Goal: Task Accomplishment & Management: Complete application form

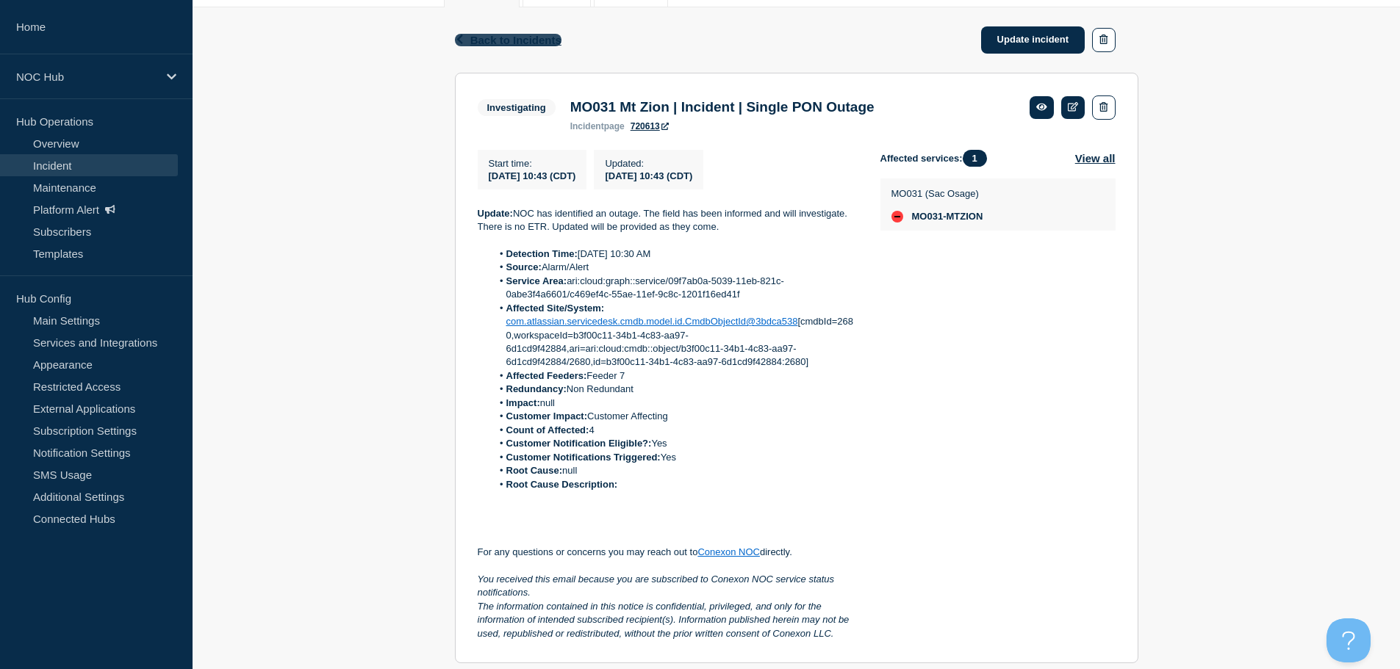
click at [496, 39] on span "Back to Incidents" at bounding box center [515, 40] width 91 height 12
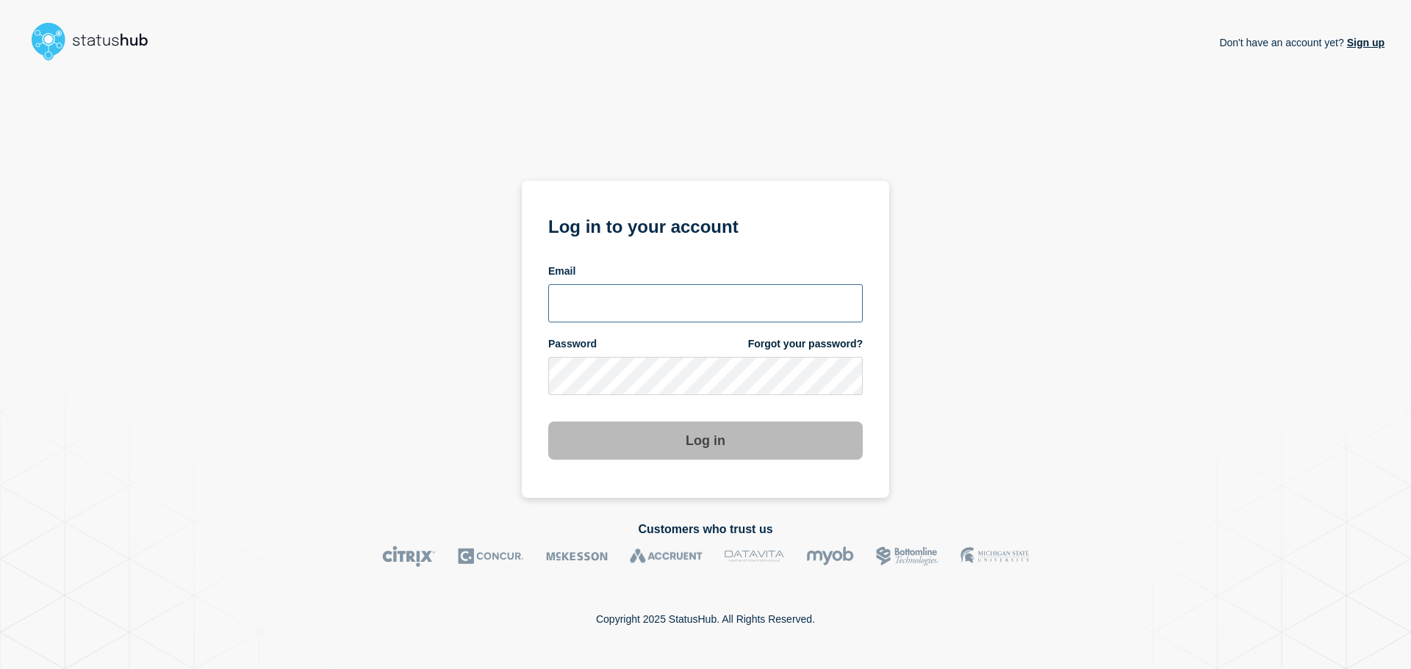
type input "ronnie.snow@conexon.us"
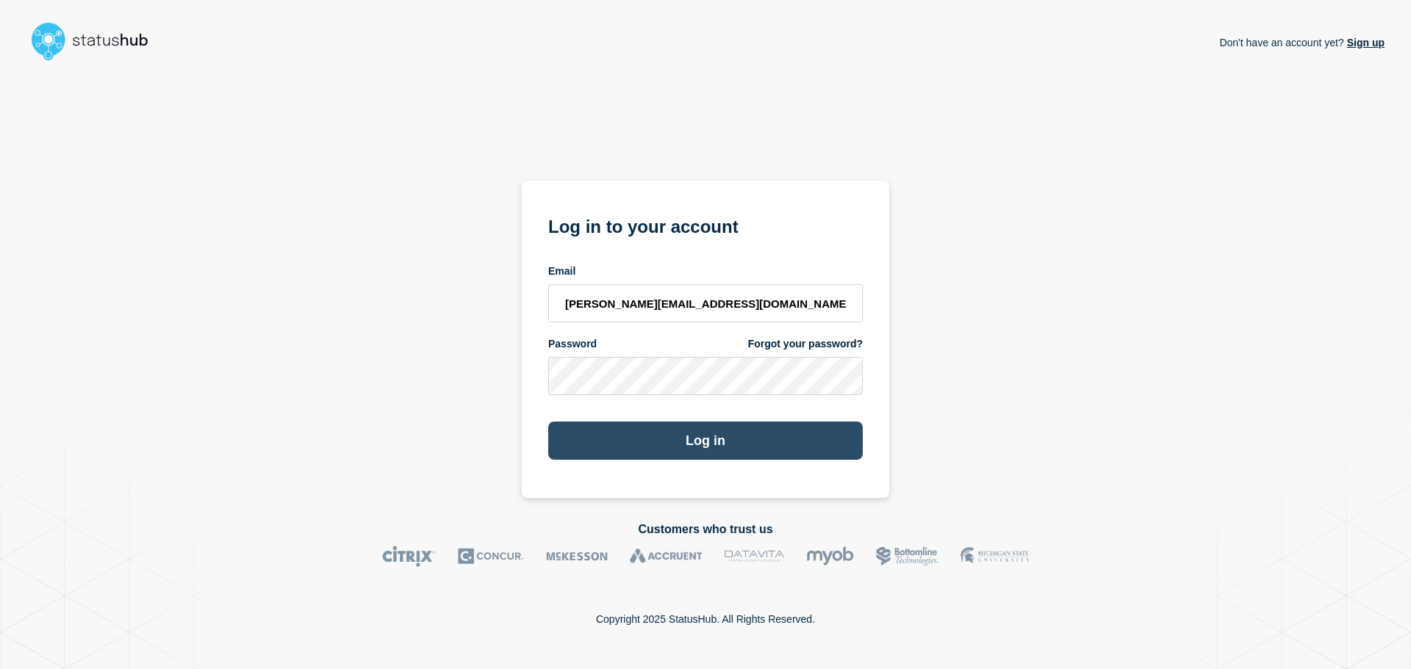
click at [604, 442] on button "Log in" at bounding box center [705, 441] width 314 height 38
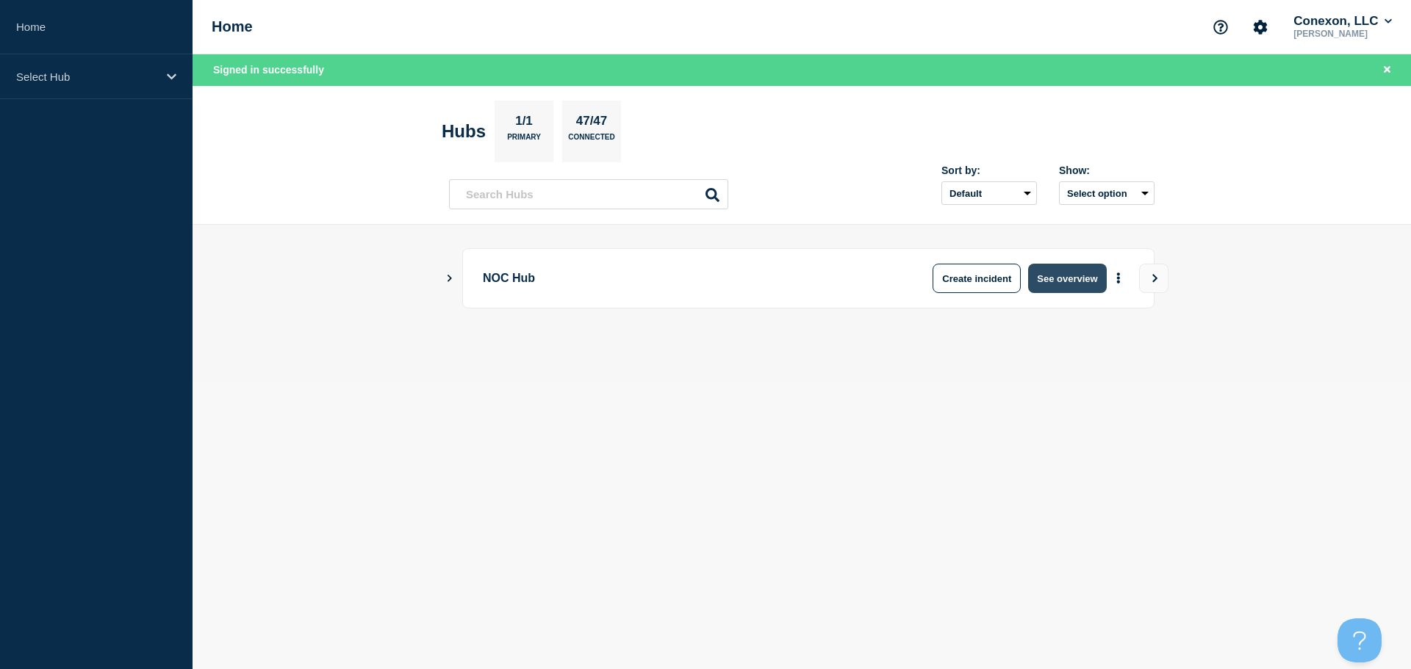
click at [1064, 271] on button "See overview" at bounding box center [1067, 278] width 78 height 29
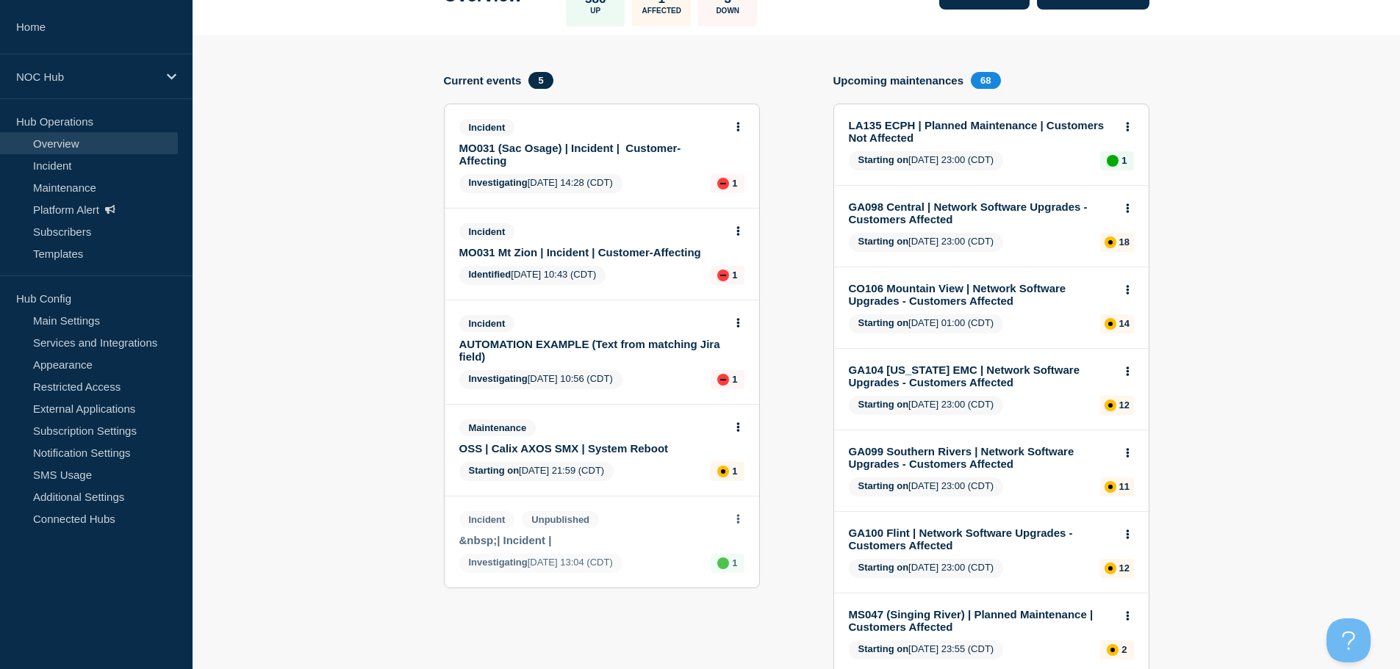
scroll to position [73, 0]
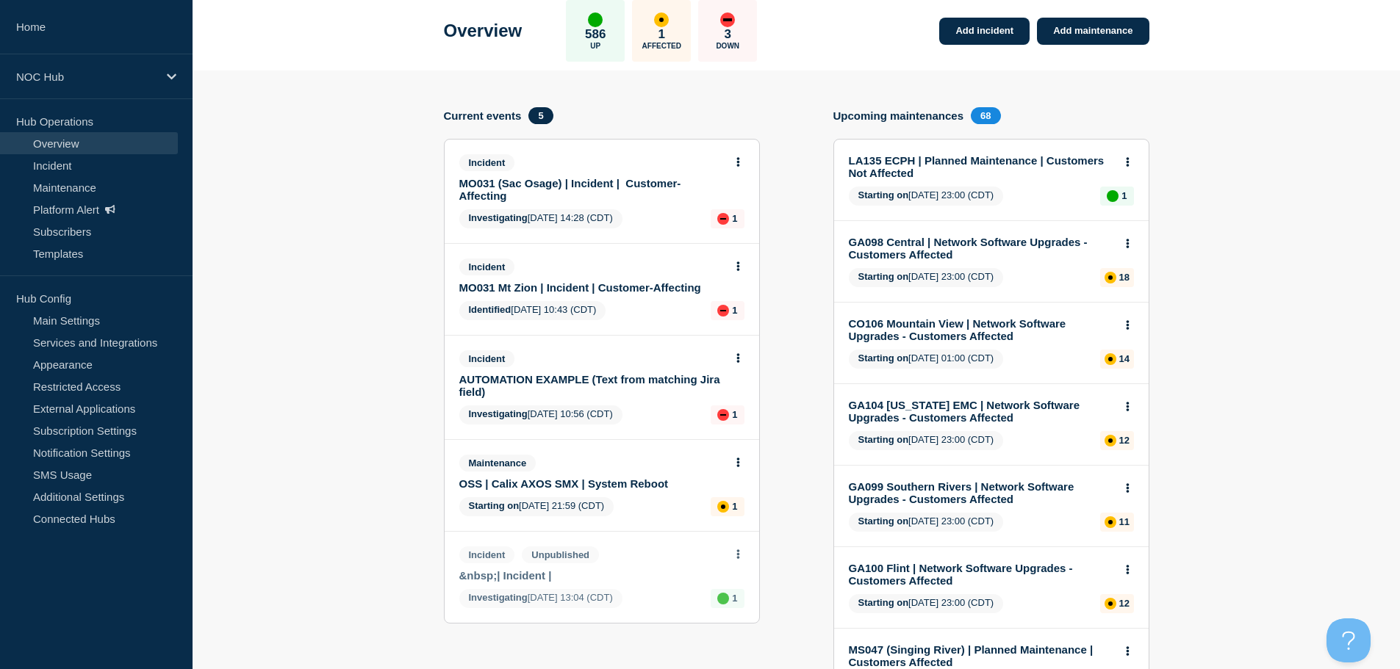
click at [738, 551] on icon at bounding box center [737, 555] width 3 height 10
click at [816, 425] on div "Add incident Add maintenance Current events 5 Incident MO031 (Sac Osage) | Inci…" at bounding box center [796, 565] width 705 height 917
click at [741, 169] on div "Incident MO031 (Sac Osage) | Incident | Customer-Affecting" at bounding box center [601, 178] width 285 height 48
click at [738, 155] on div at bounding box center [738, 160] width 12 height 13
click at [740, 169] on div "Incident MO031 (Sac Osage) | Incident | Customer-Affecting" at bounding box center [601, 178] width 285 height 48
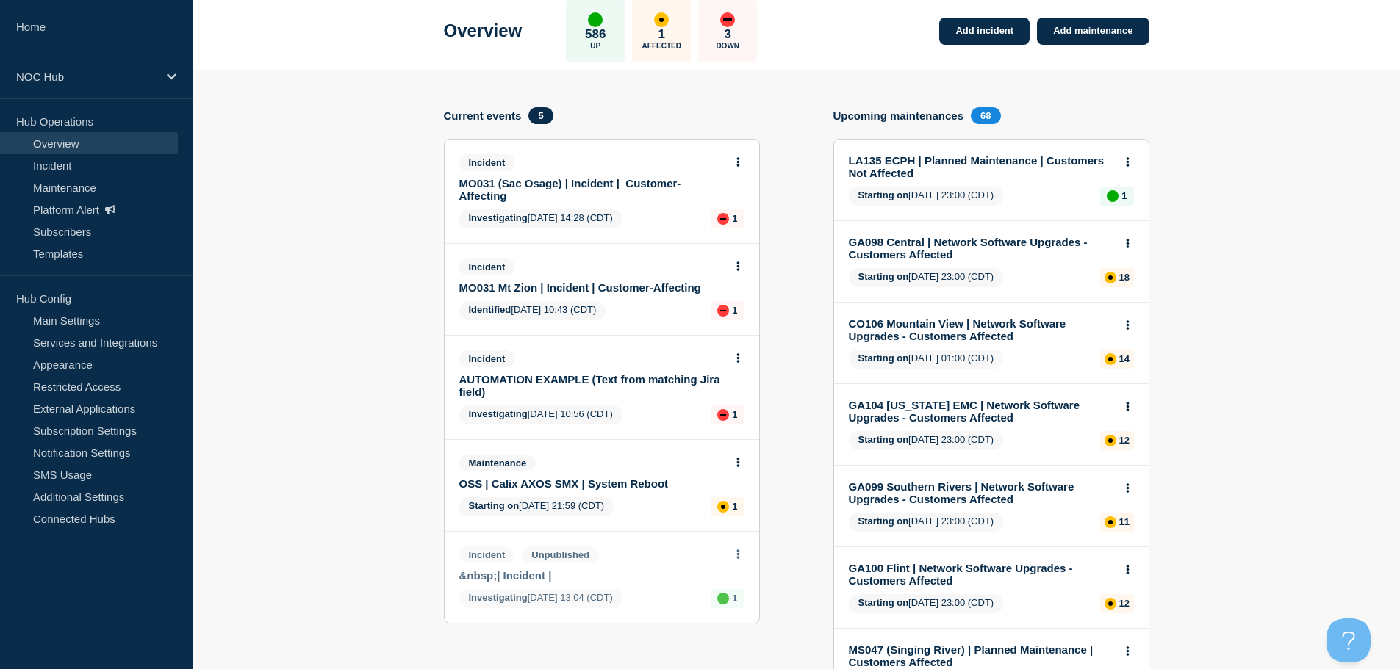
click at [744, 161] on button at bounding box center [738, 163] width 12 height 12
click at [736, 197] on link "View incident" at bounding box center [732, 198] width 60 height 12
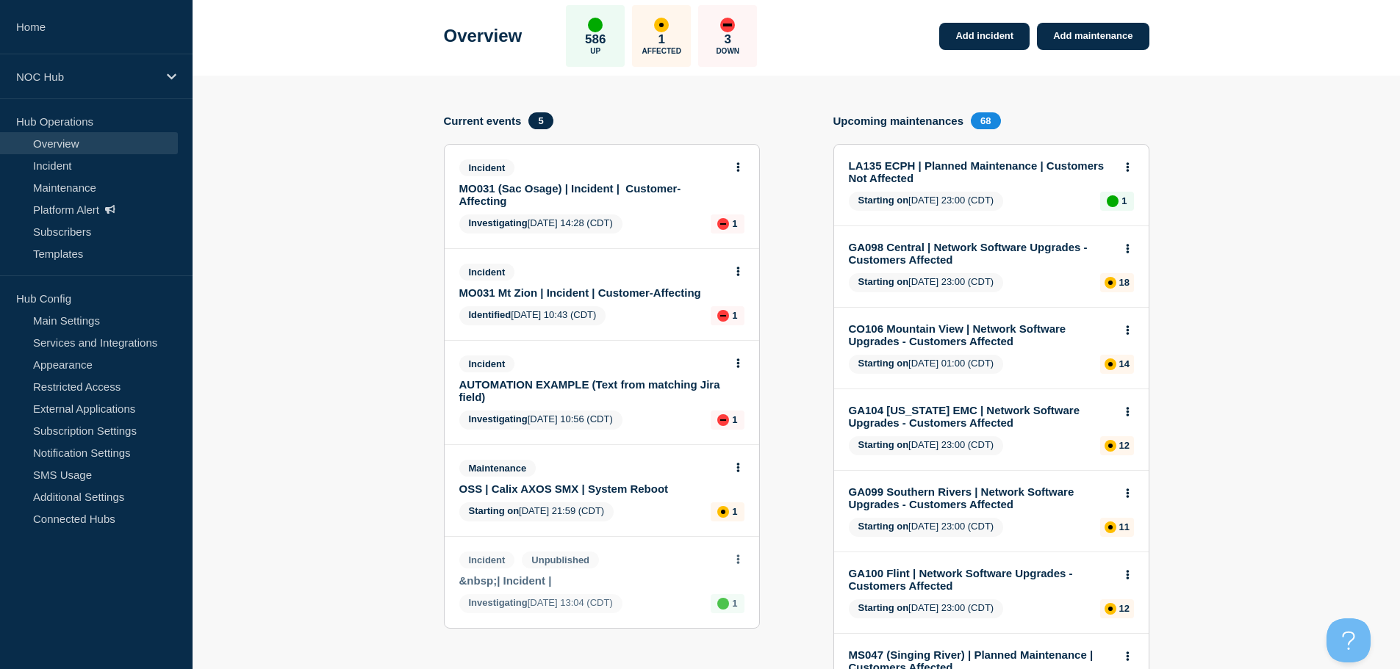
scroll to position [147, 0]
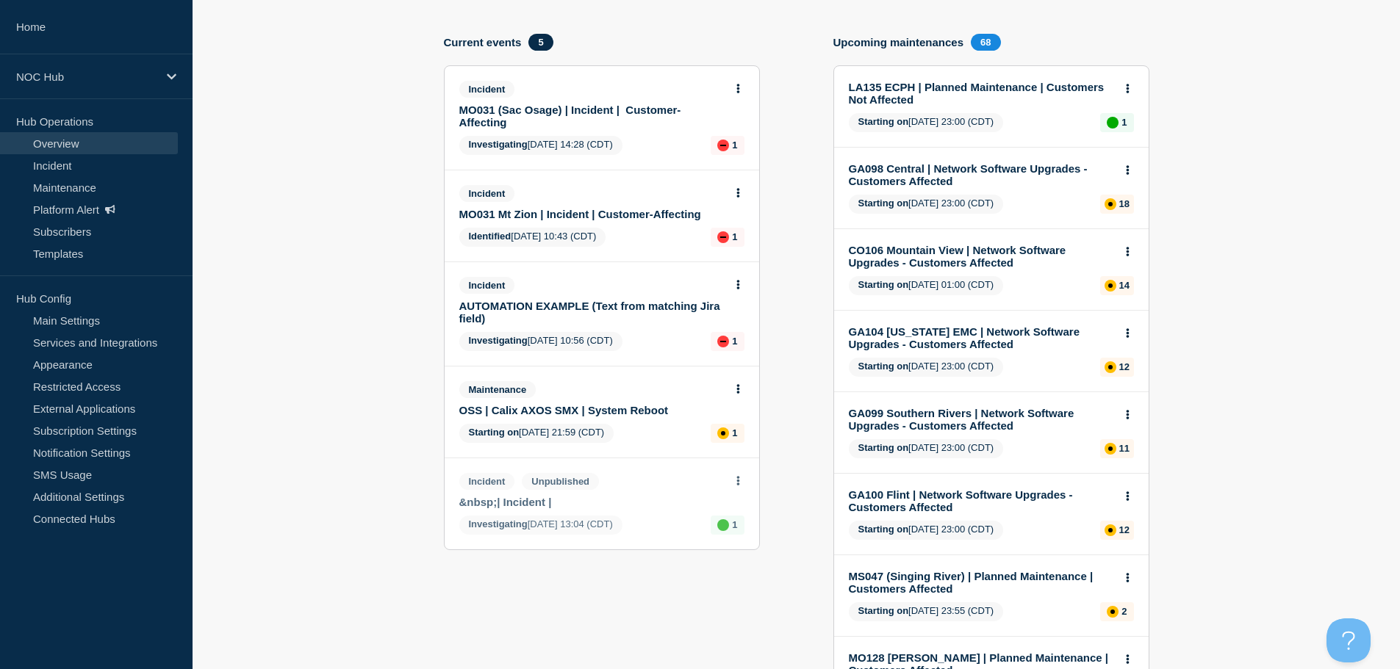
click at [738, 481] on icon at bounding box center [737, 481] width 3 height 10
click at [732, 516] on link "View incident" at bounding box center [738, 517] width 60 height 12
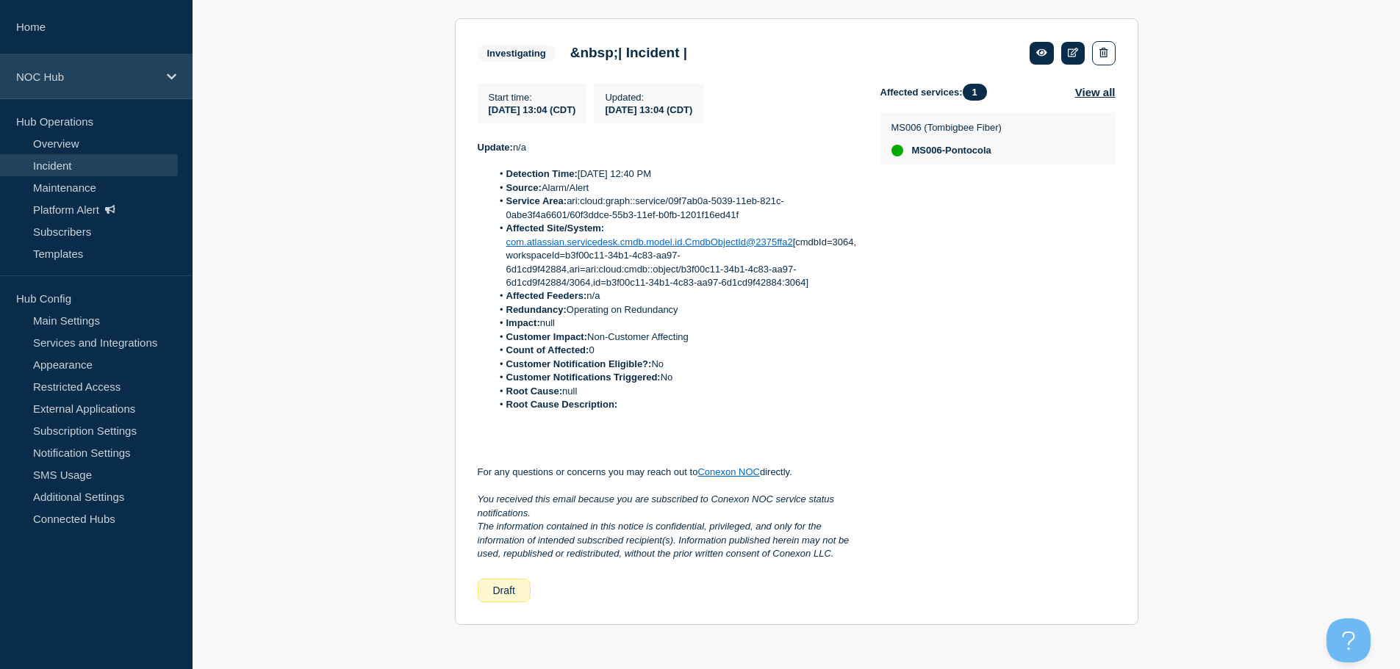
scroll to position [204, 0]
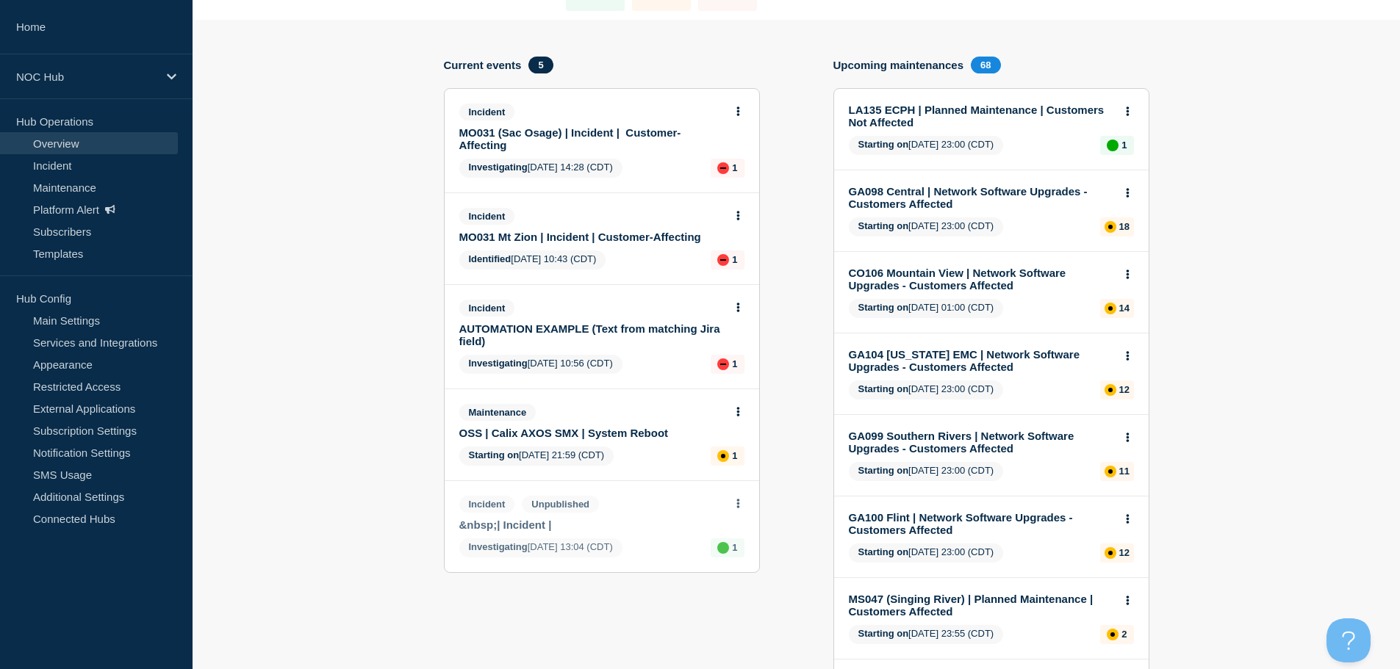
scroll to position [147, 0]
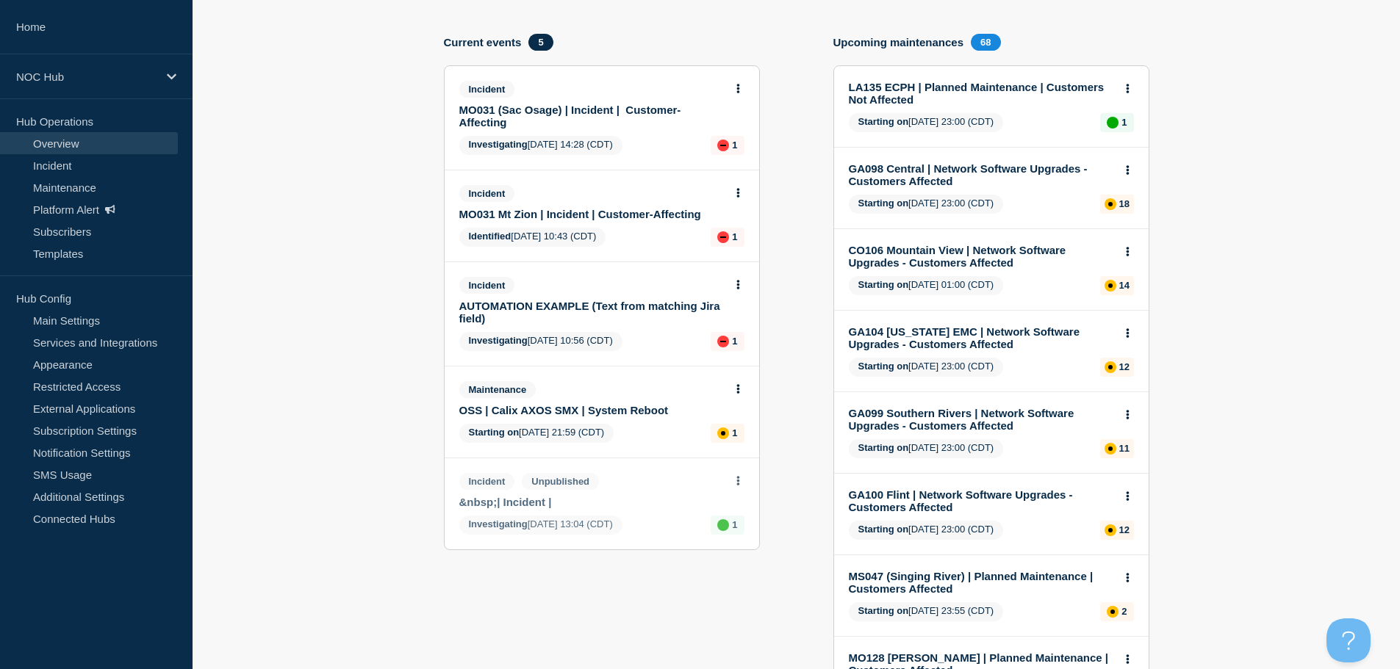
click at [622, 499] on link "&nbsp;| Incident |" at bounding box center [591, 502] width 265 height 12
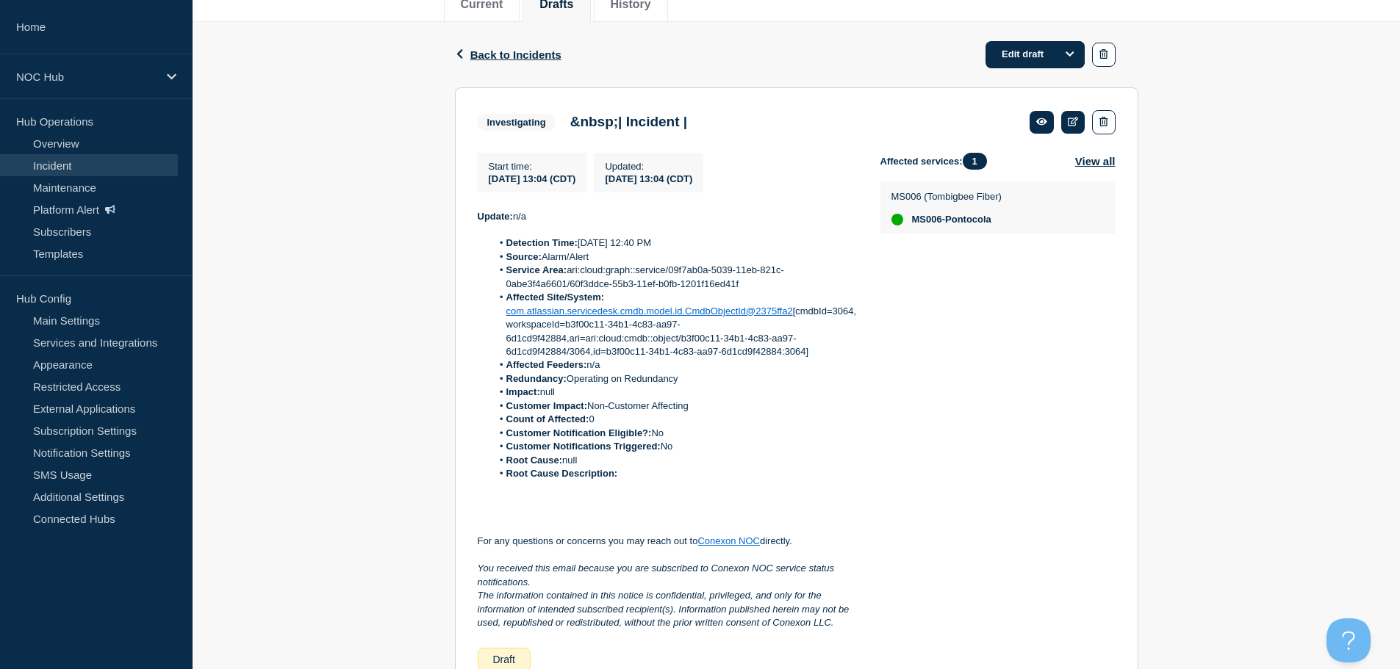
scroll to position [220, 0]
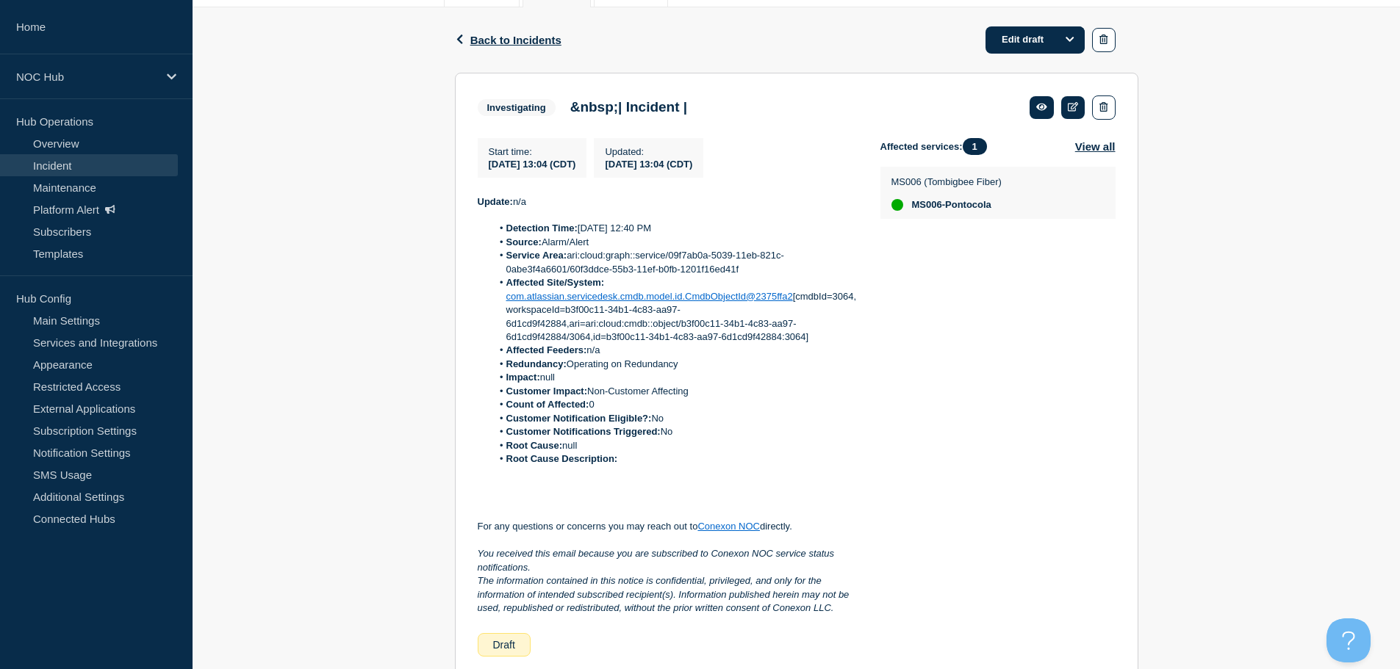
click at [44, 165] on link "Incident" at bounding box center [89, 165] width 178 height 22
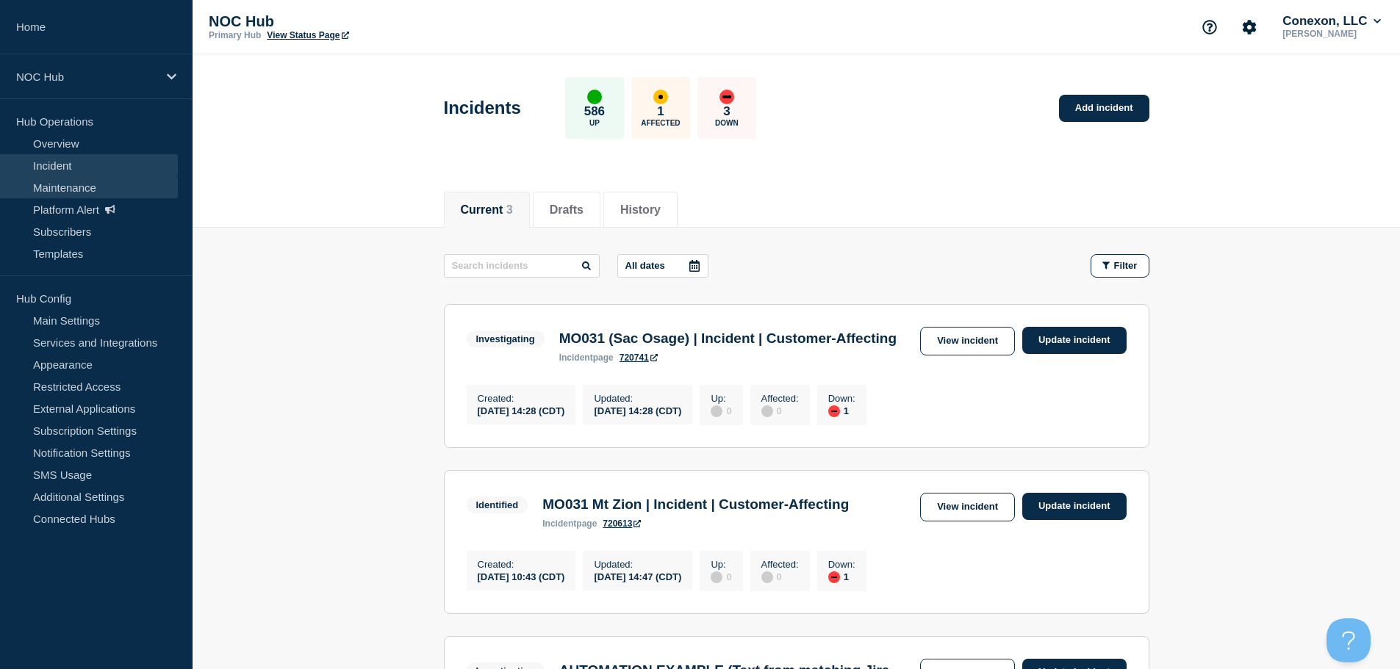
click at [76, 193] on link "Maintenance" at bounding box center [89, 187] width 178 height 22
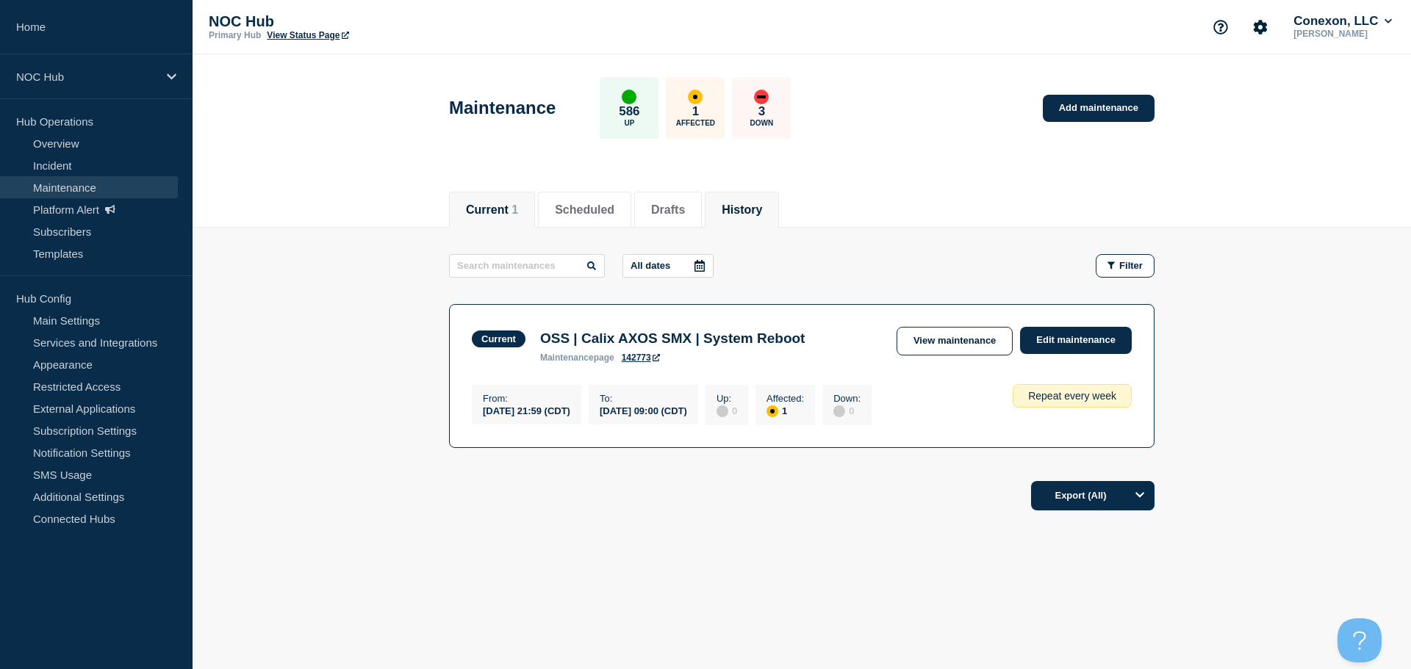
click at [736, 208] on li "History" at bounding box center [742, 210] width 74 height 36
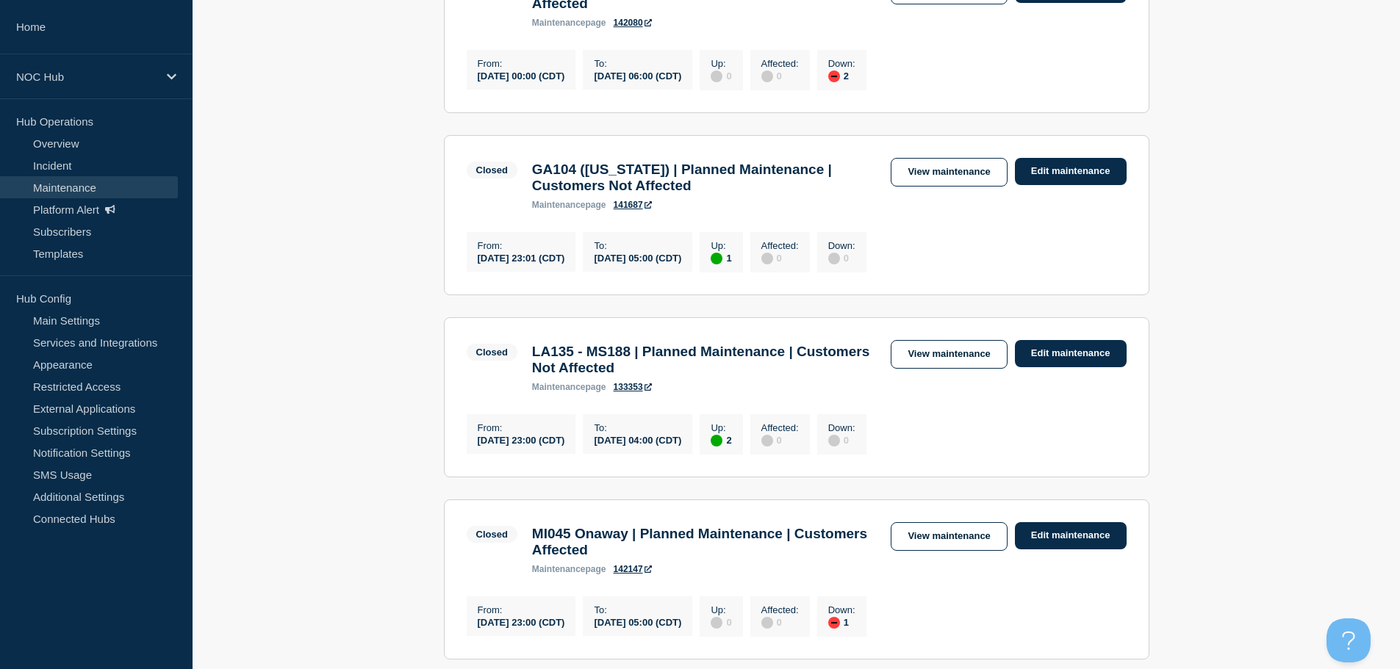
scroll to position [220, 0]
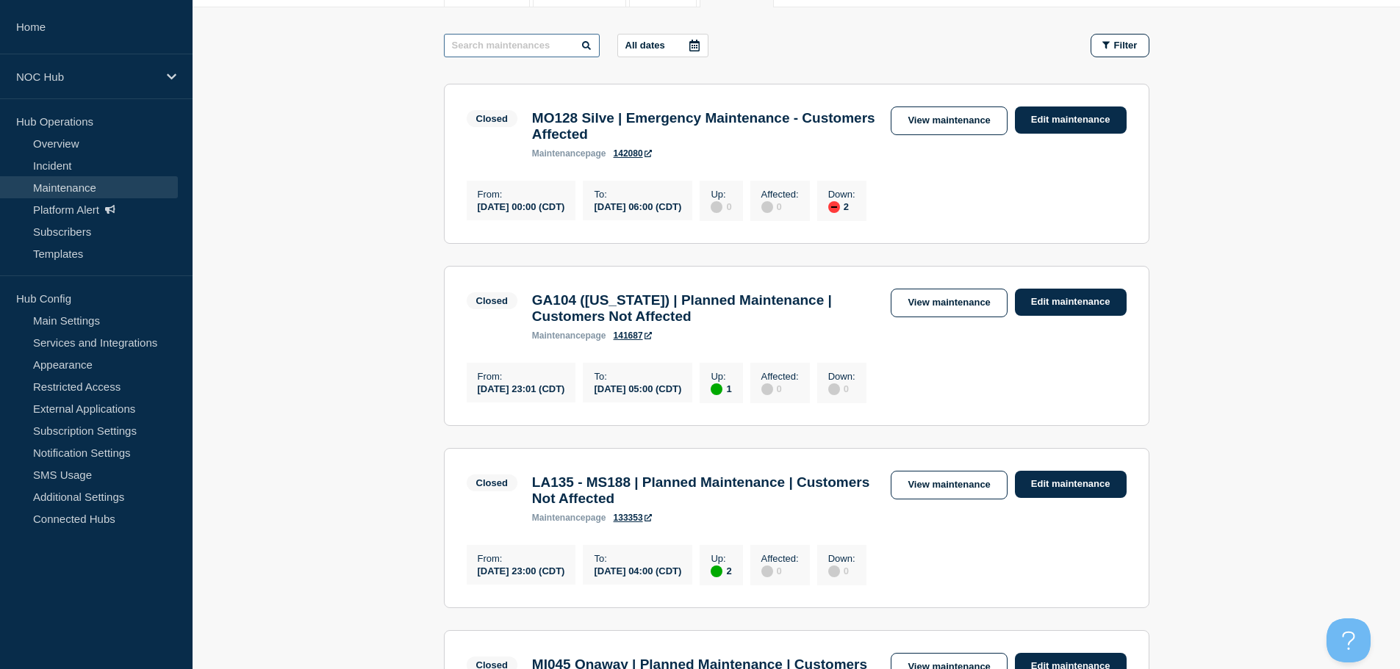
click at [503, 41] on input "text" at bounding box center [522, 46] width 156 height 24
type input "co106"
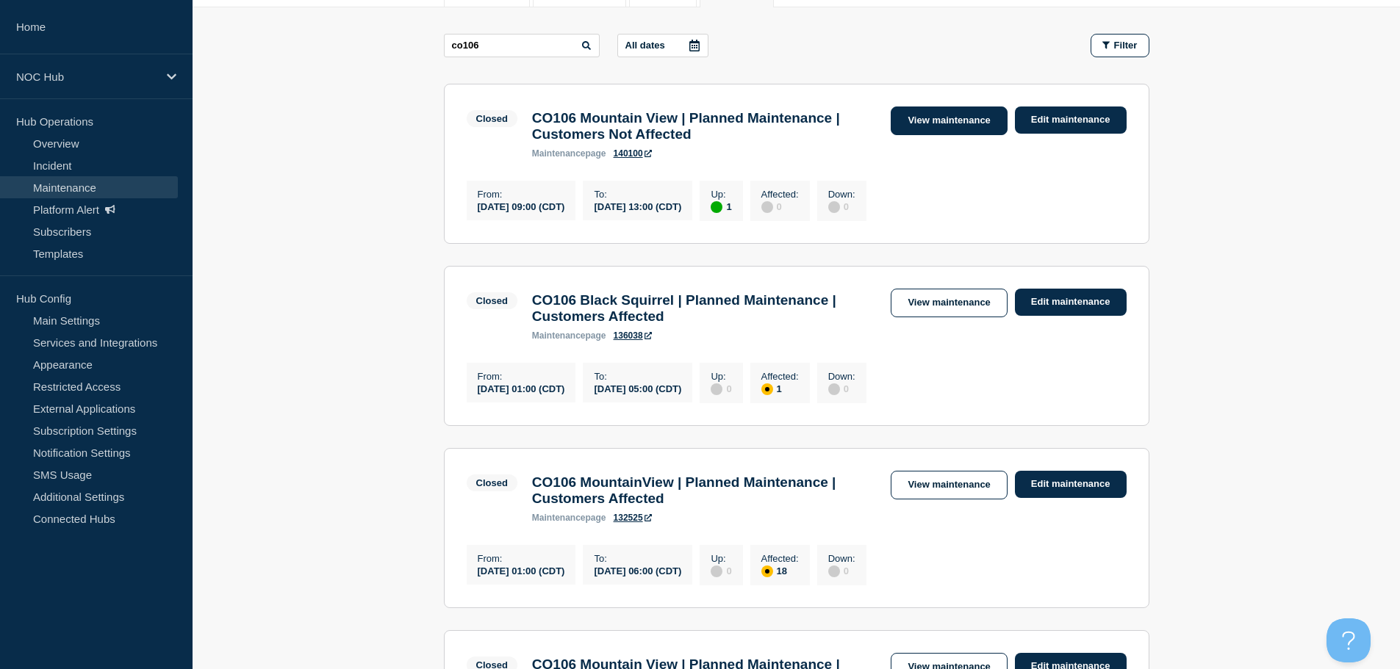
click at [921, 132] on link "View maintenance" at bounding box center [949, 121] width 116 height 29
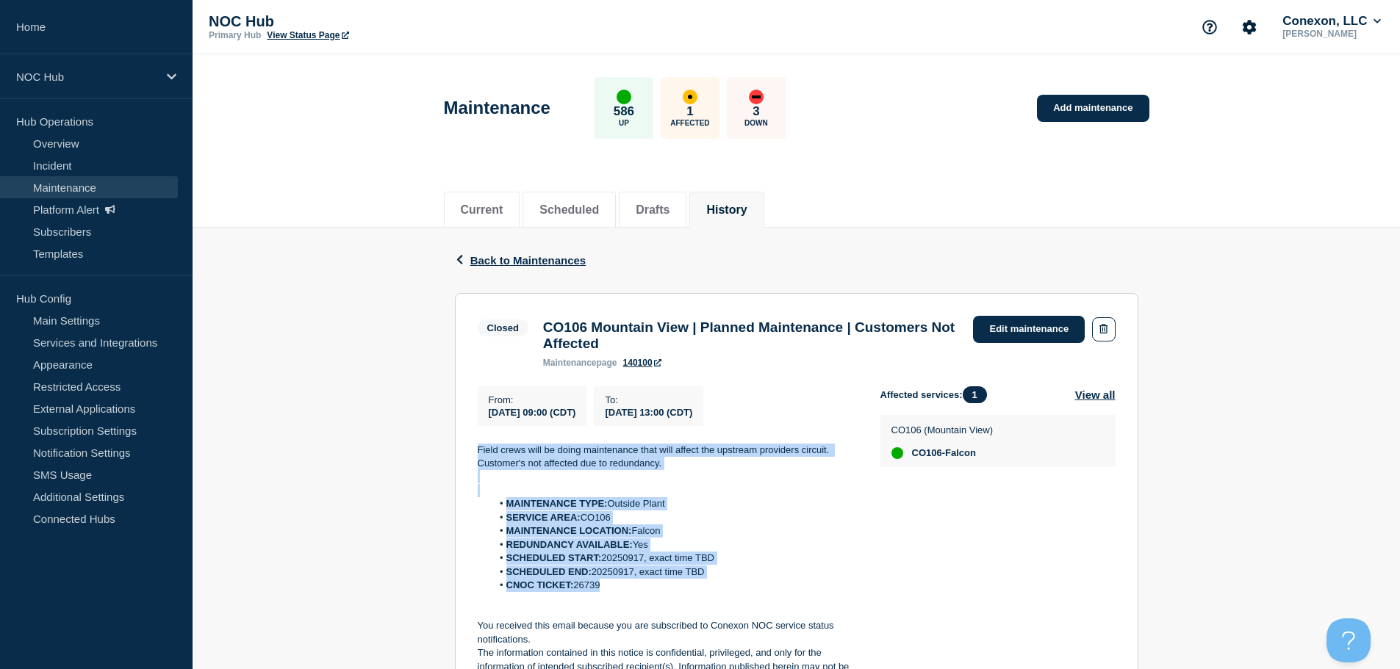
drag, startPoint x: 646, startPoint y: 601, endPoint x: 472, endPoint y: 456, distance: 226.4
click at [472, 456] on section "Closed CO106 Mountain View | Planned Maintenance | Customers Not Affected maint…" at bounding box center [796, 501] width 683 height 417
copy div "Field crews will be doing maintenance that will affect the upstream providers c…"
click at [1049, 113] on link "Add maintenance" at bounding box center [1093, 108] width 112 height 27
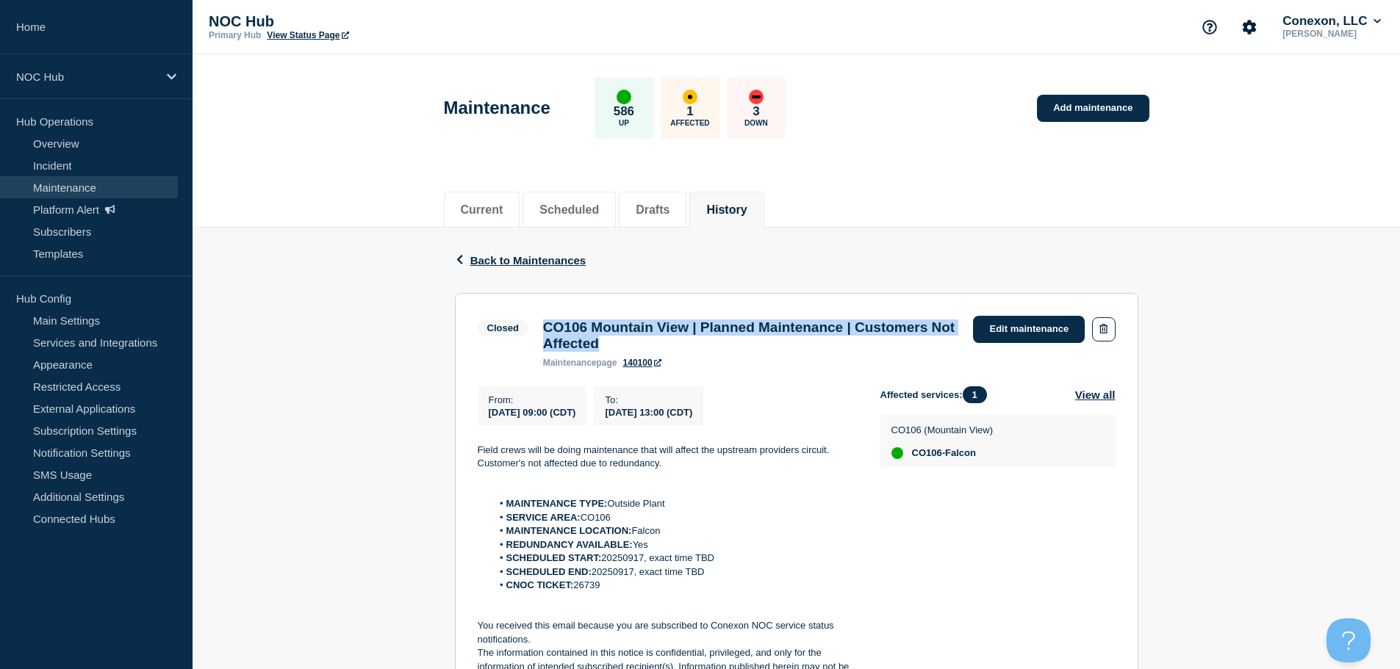
drag, startPoint x: 725, startPoint y: 345, endPoint x: 521, endPoint y: 323, distance: 205.5
click at [521, 323] on div "Closed CO106 Mountain View | Planned Maintenance | Customers Not Affected maint…" at bounding box center [722, 342] width 489 height 52
copy div "CO106 Mountain View | Planned Maintenance | Customers Not Affected"
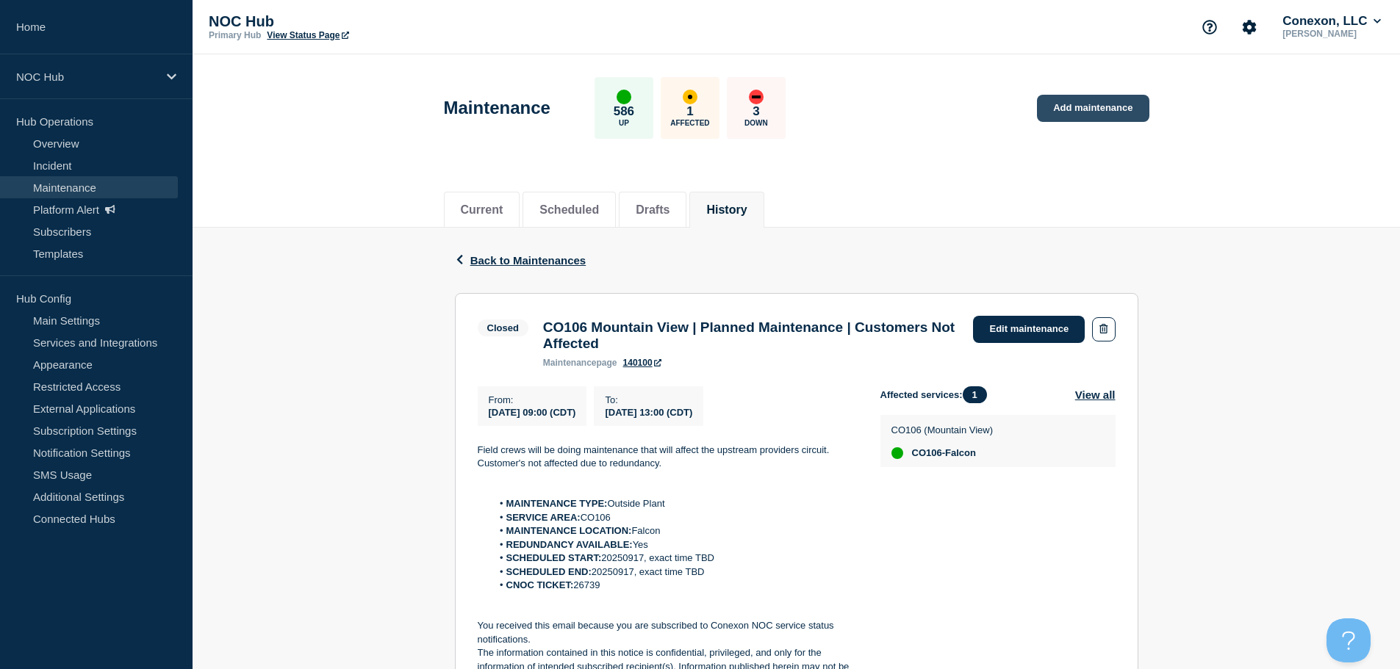
click at [1088, 115] on link "Add maintenance" at bounding box center [1093, 108] width 112 height 27
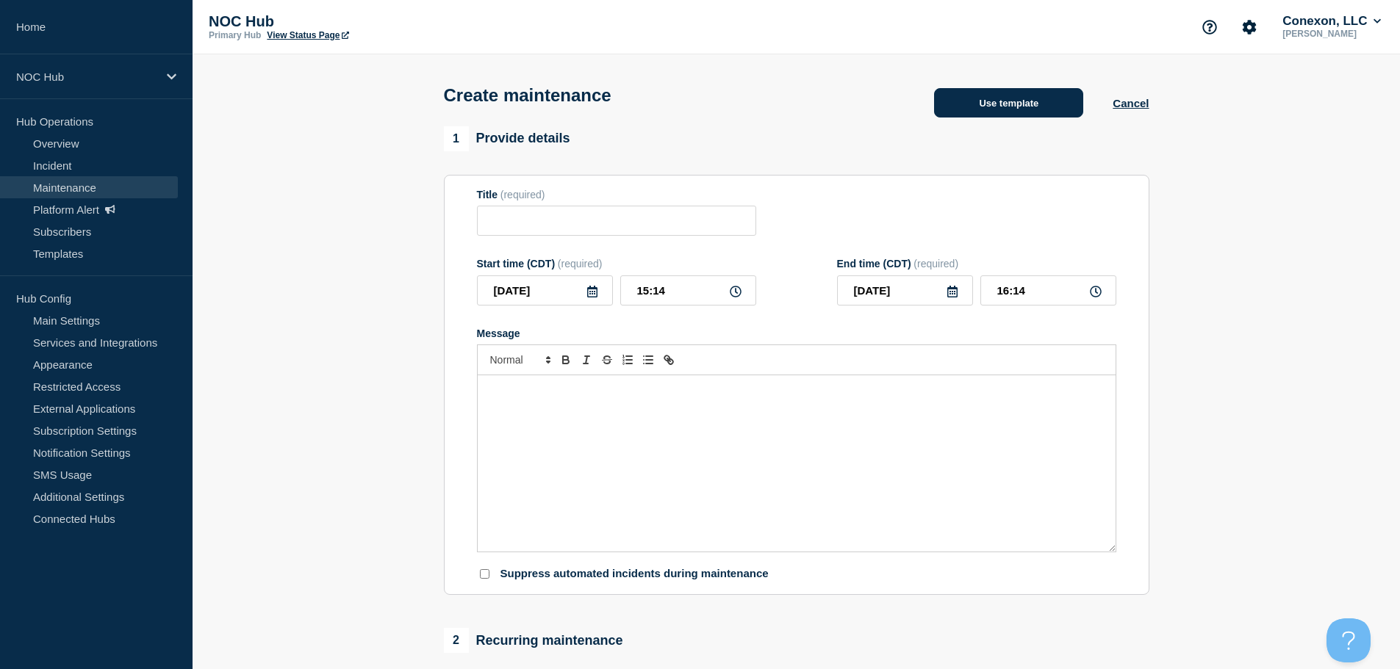
click at [1029, 94] on button "Use template" at bounding box center [1008, 102] width 149 height 29
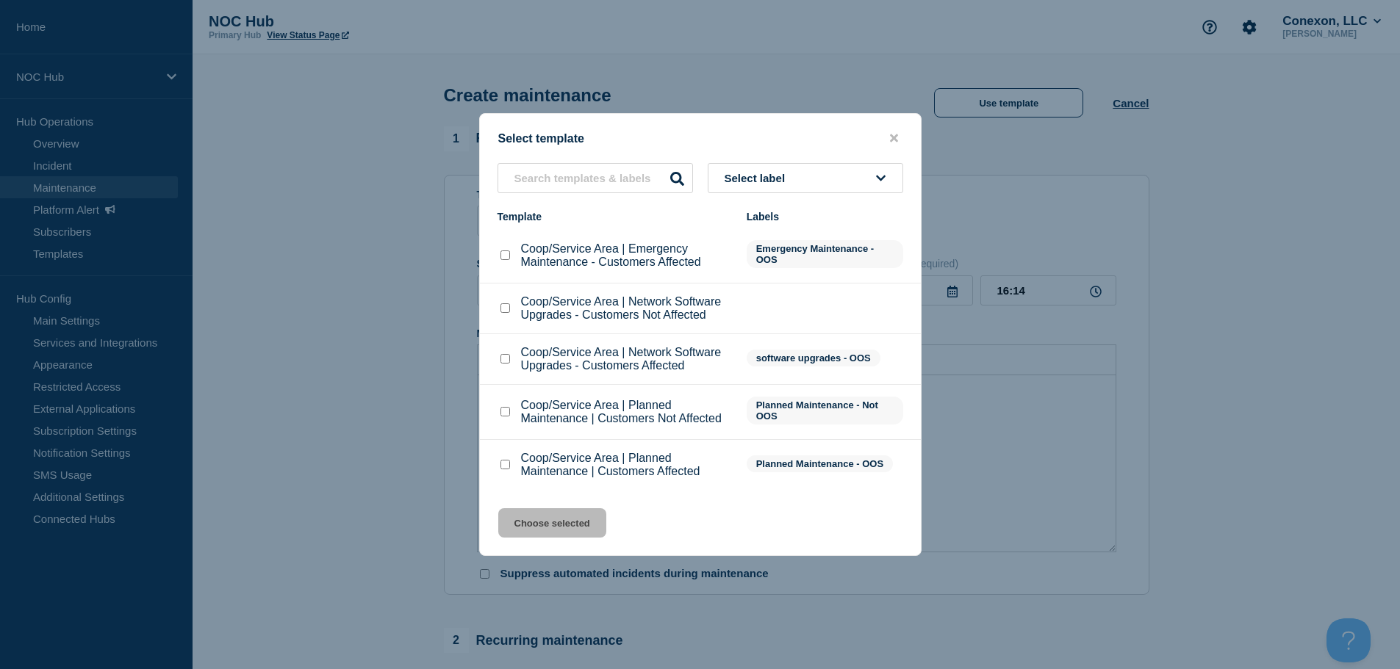
click at [1010, 450] on div at bounding box center [700, 334] width 1400 height 669
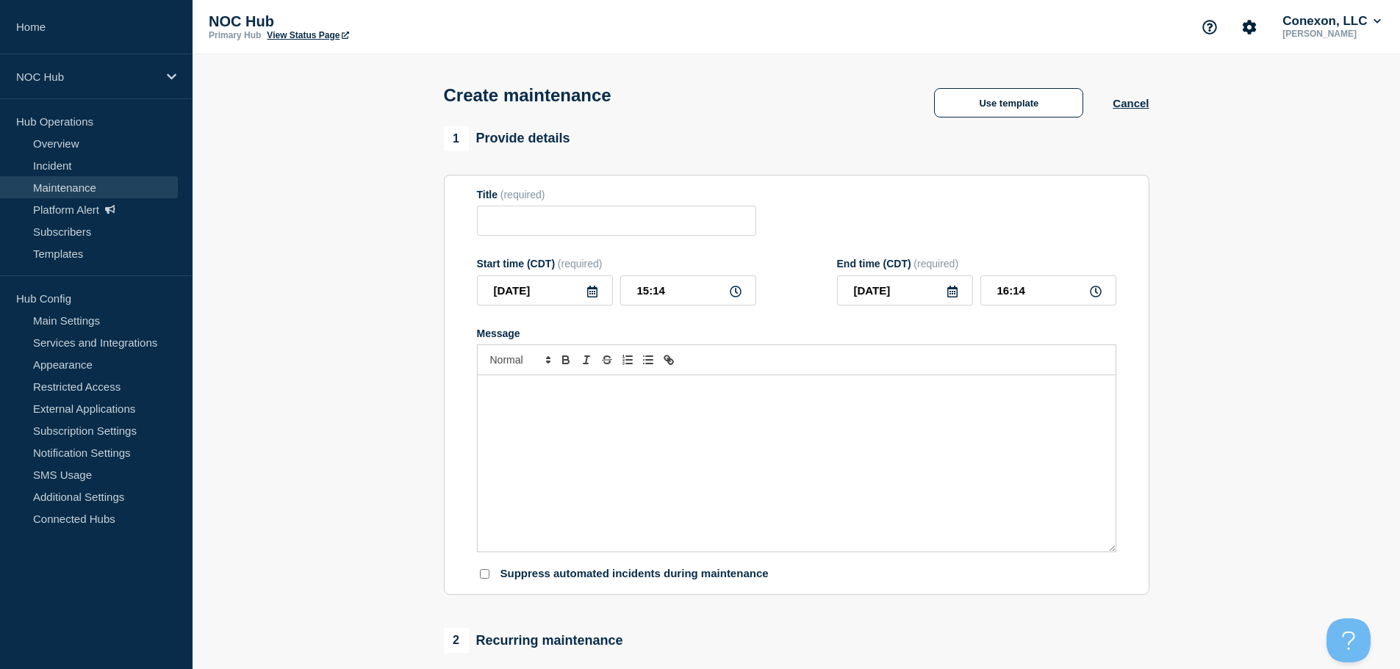
click at [575, 428] on div "Message" at bounding box center [797, 463] width 638 height 176
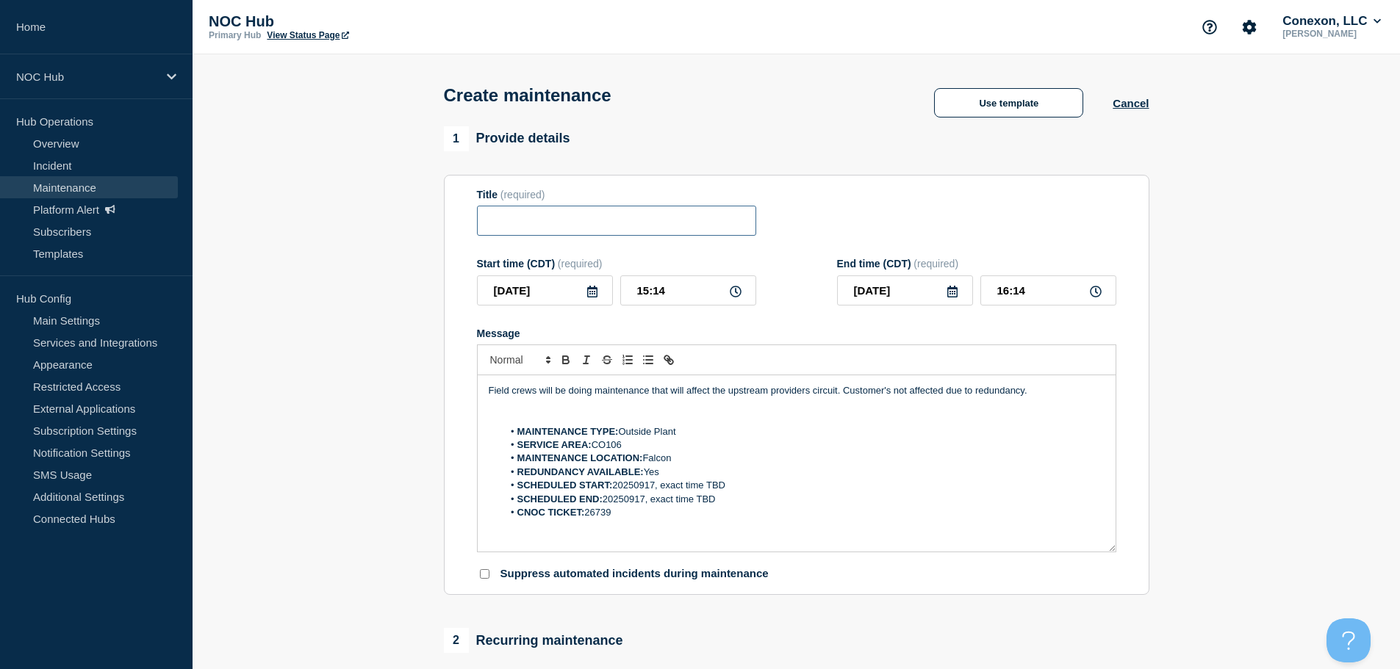
click at [557, 224] on input "Title" at bounding box center [616, 221] width 279 height 30
paste input "CO106 Mountain View | Planned Maintenance | Customers Not Affected"
click at [543, 225] on input "CO106 Mountain View | Planned Maintenance | Customers Not Affected" at bounding box center [616, 221] width 279 height 30
type input "CO106 Mountain View | Planned Maintenance | Customers Not Affected"
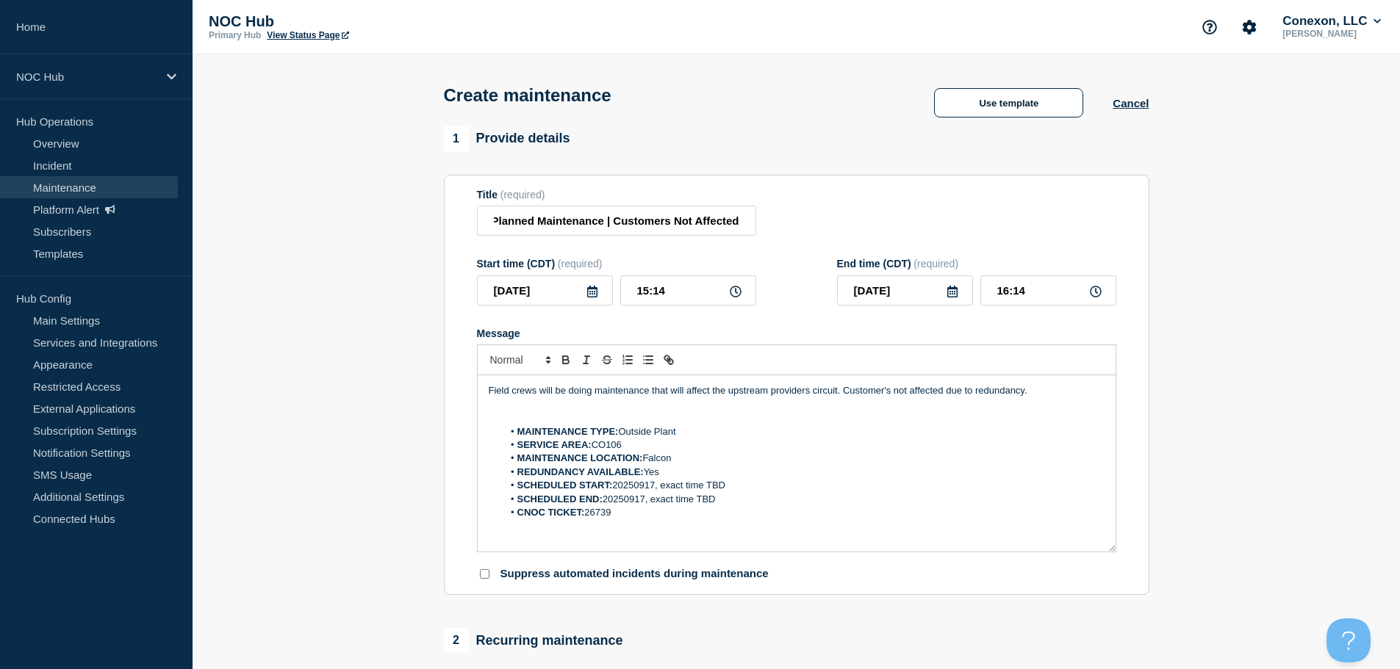
scroll to position [0, 0]
click at [591, 296] on icon at bounding box center [592, 292] width 12 height 12
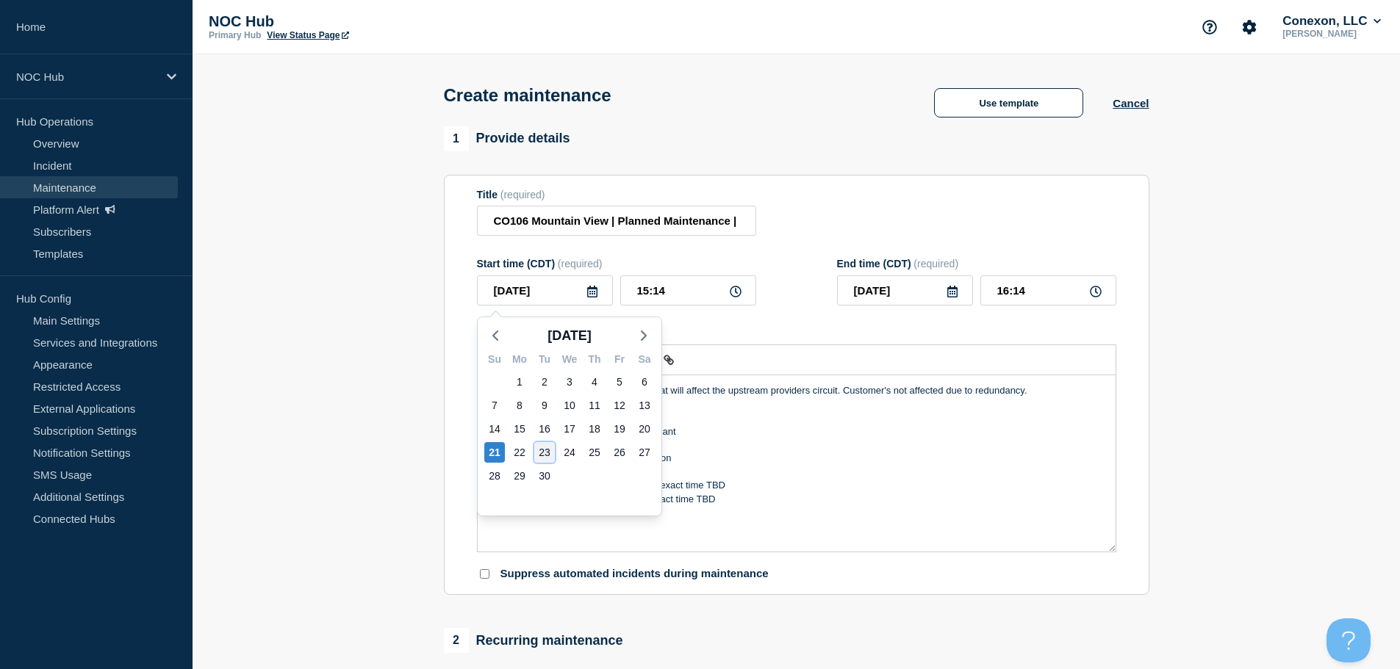
click at [546, 455] on div "23" at bounding box center [544, 452] width 21 height 21
type input "2025-09-23"
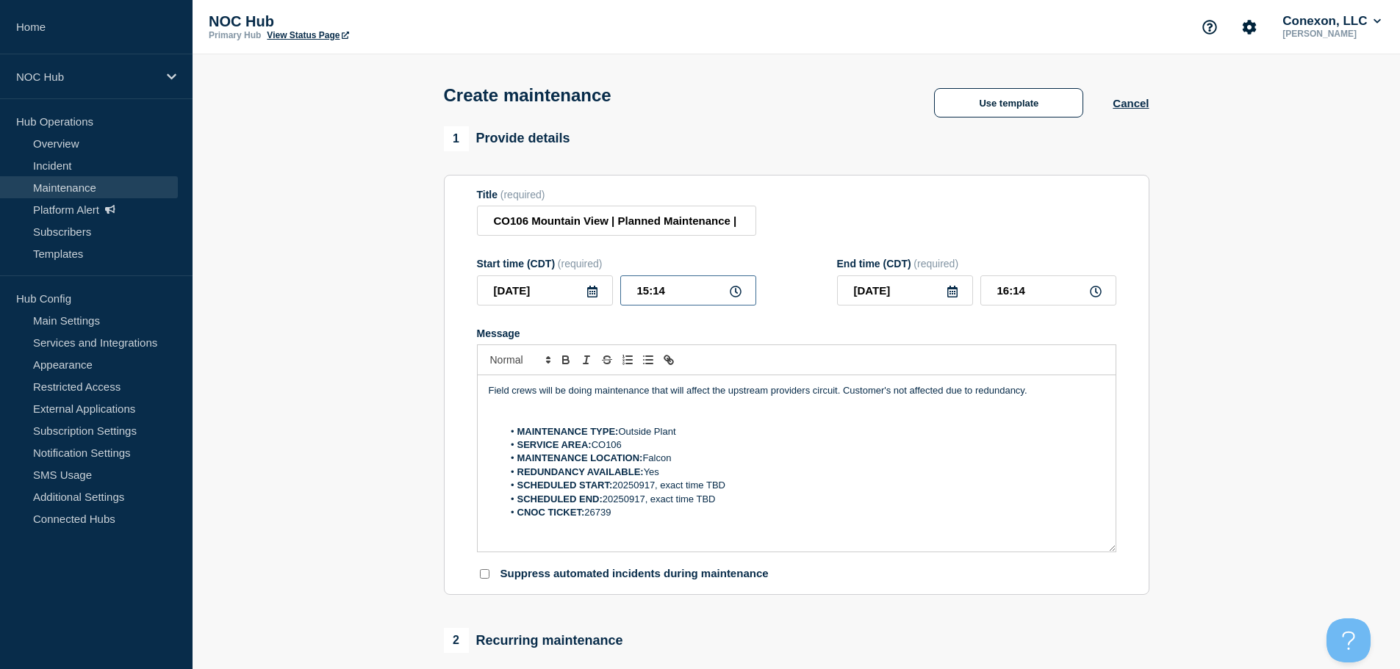
click at [646, 292] on input "15:14" at bounding box center [688, 291] width 136 height 30
type input "09:14"
type input "10:14"
type input "09:00"
click at [1009, 293] on input "10:00" at bounding box center [1048, 291] width 136 height 30
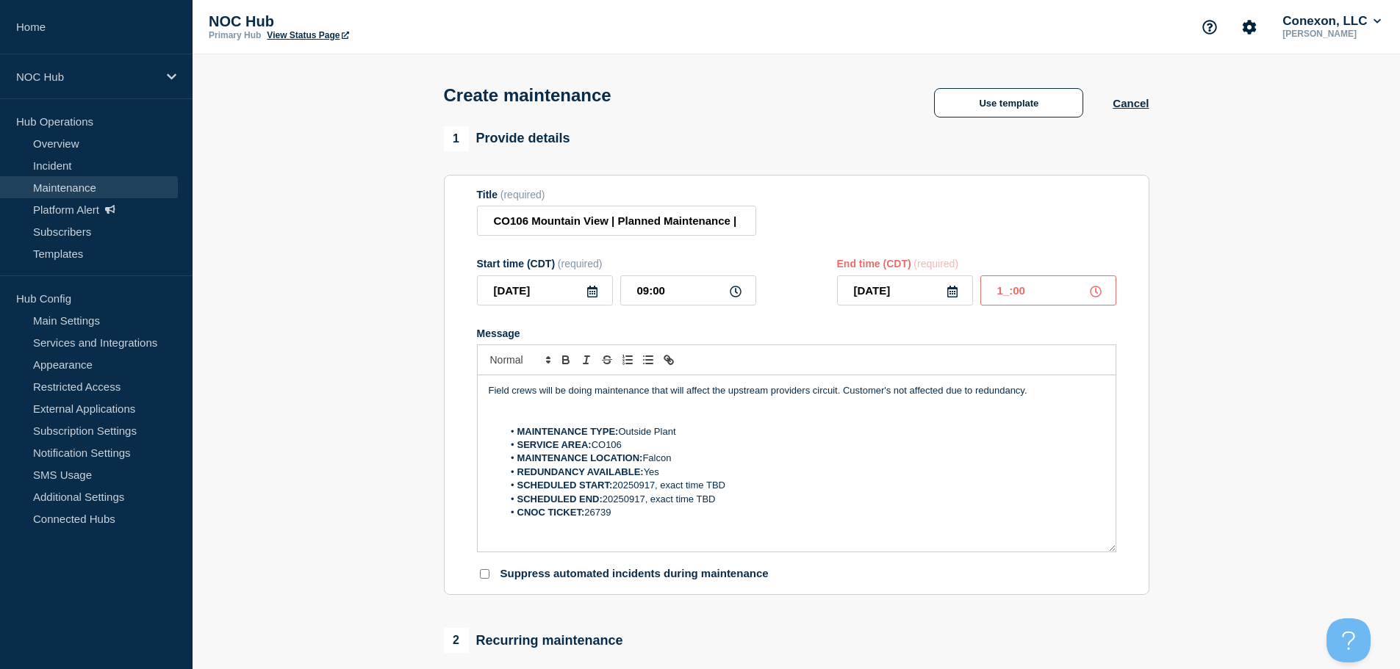
type input "14:00"
click at [800, 447] on li "SERVICE AREA: CO106" at bounding box center [804, 445] width 602 height 13
click at [791, 486] on li "SCHEDULED START: 20250917, exact time TBD" at bounding box center [804, 485] width 602 height 13
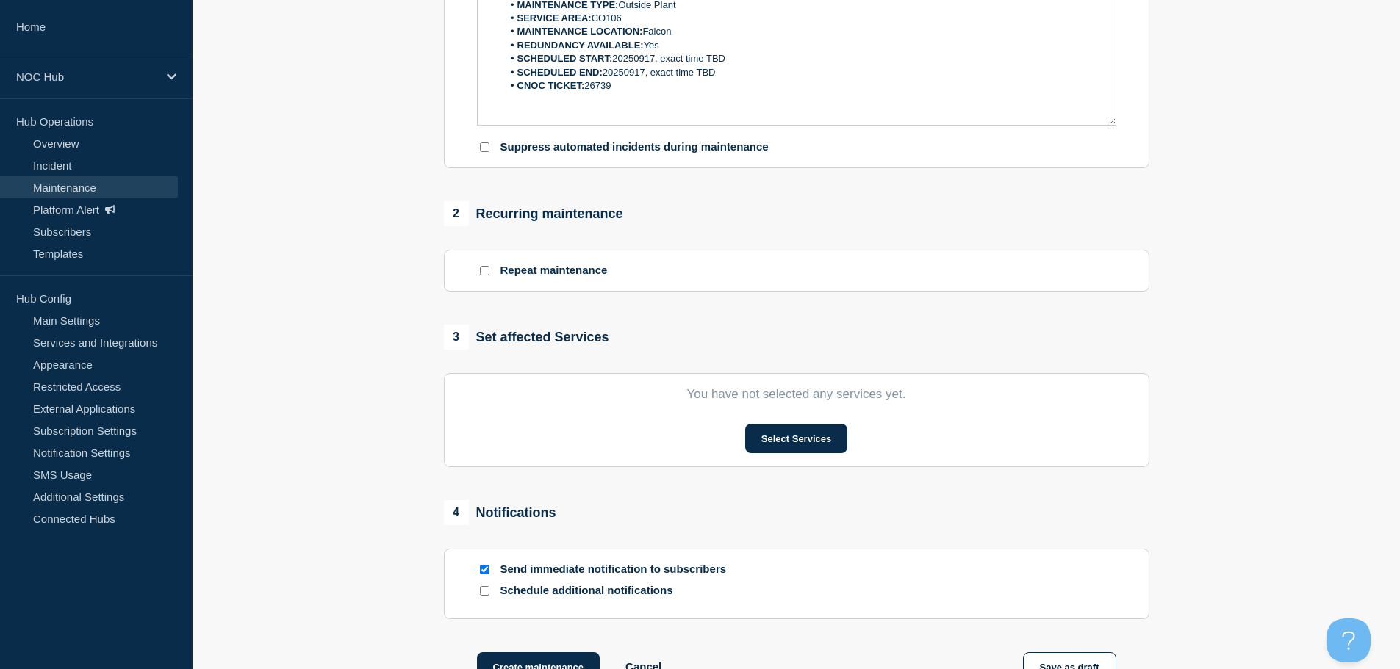
scroll to position [441, 0]
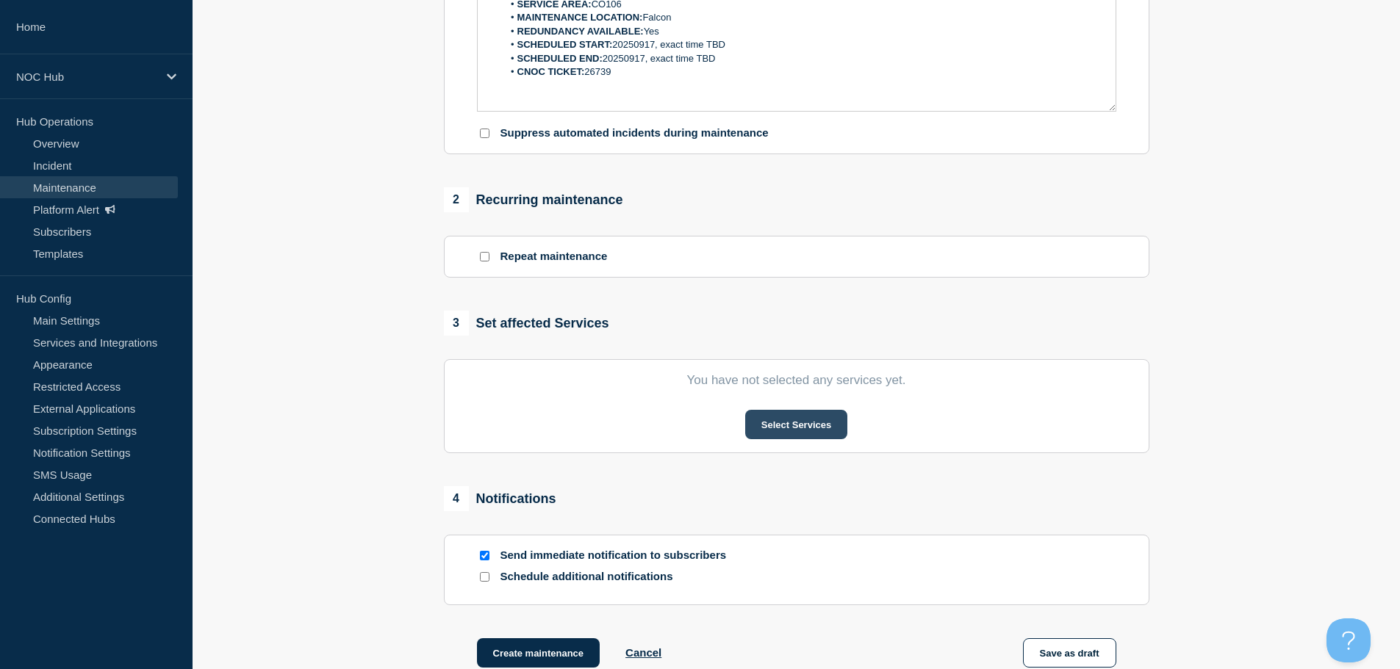
click at [767, 432] on button "Select Services" at bounding box center [796, 424] width 102 height 29
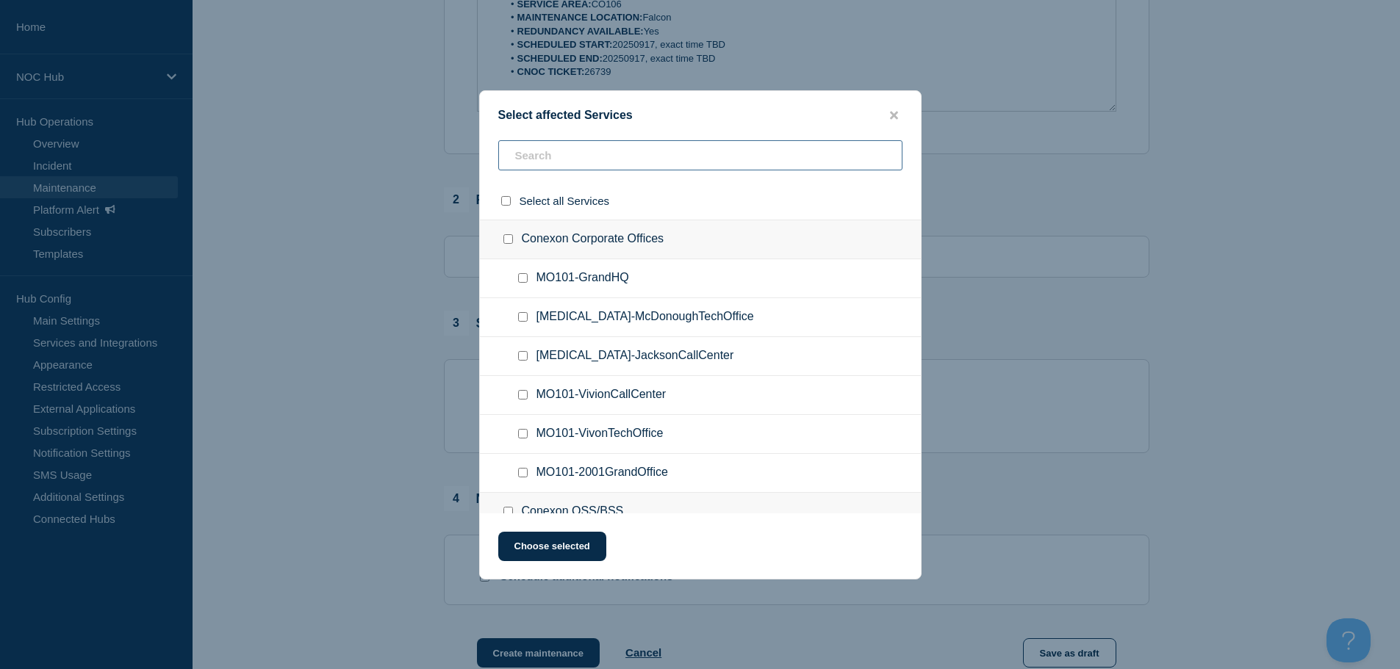
click at [576, 160] on input "text" at bounding box center [700, 155] width 404 height 30
type input "co106"
click at [527, 434] on input "CO106-Falcon checkbox" at bounding box center [523, 434] width 10 height 10
checkbox input "true"
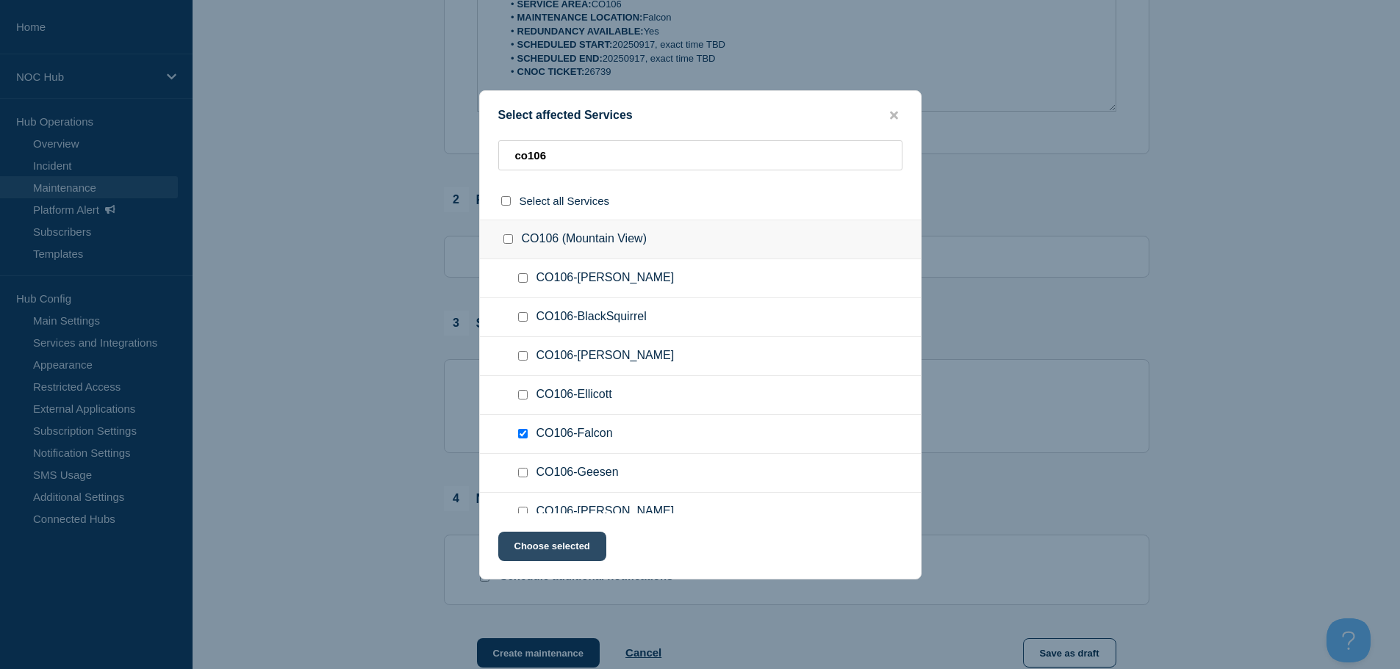
click at [536, 553] on button "Choose selected" at bounding box center [552, 546] width 108 height 29
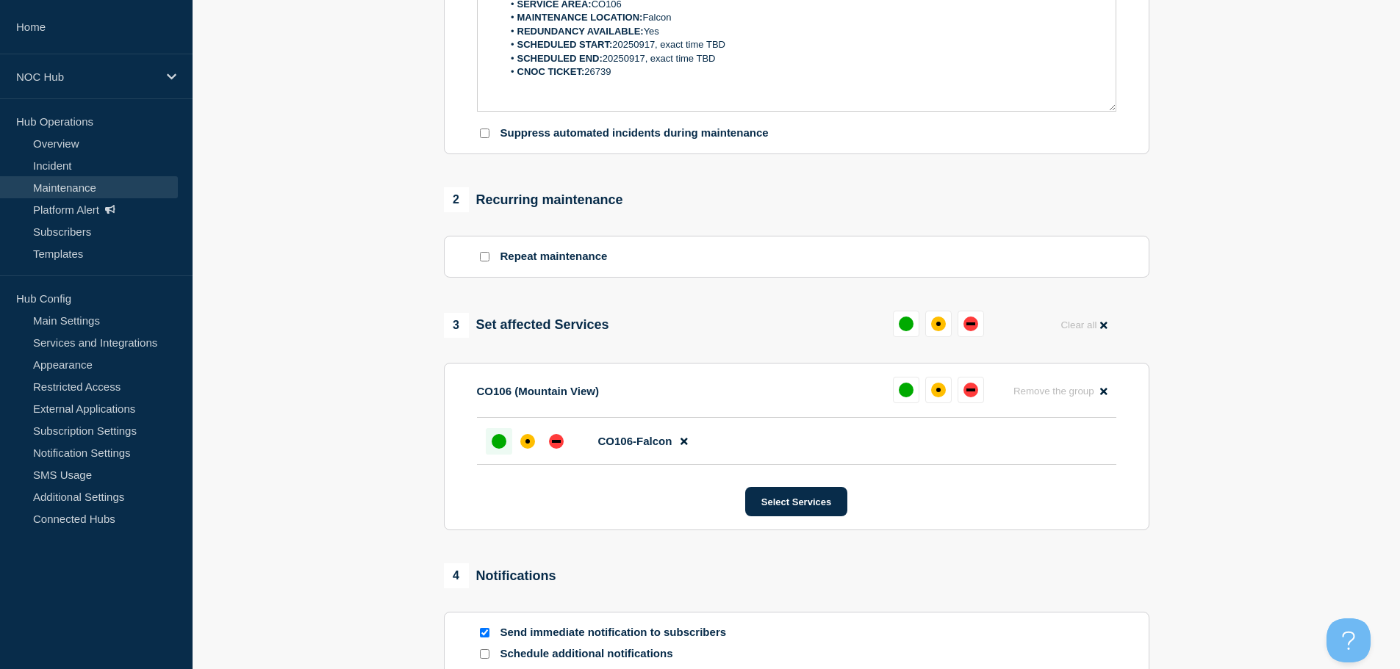
click at [493, 445] on div "up" at bounding box center [499, 441] width 15 height 15
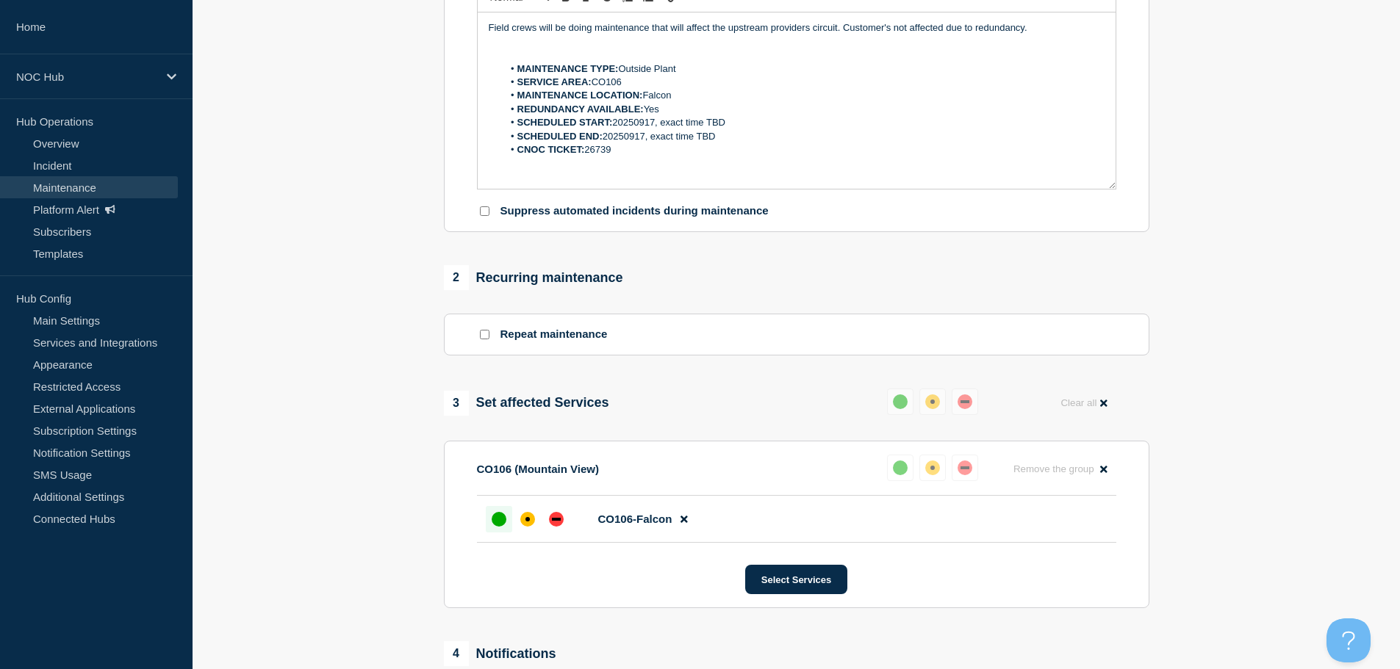
scroll to position [367, 0]
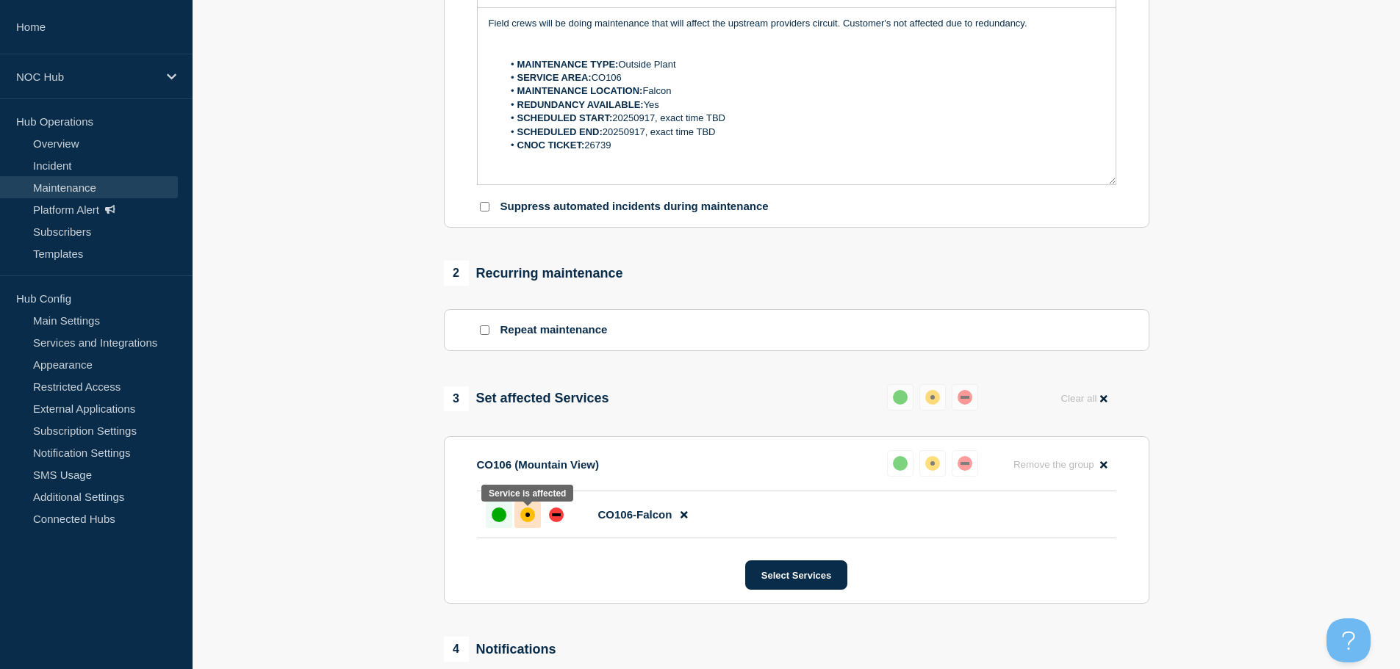
click at [527, 522] on div "affected" at bounding box center [527, 515] width 15 height 15
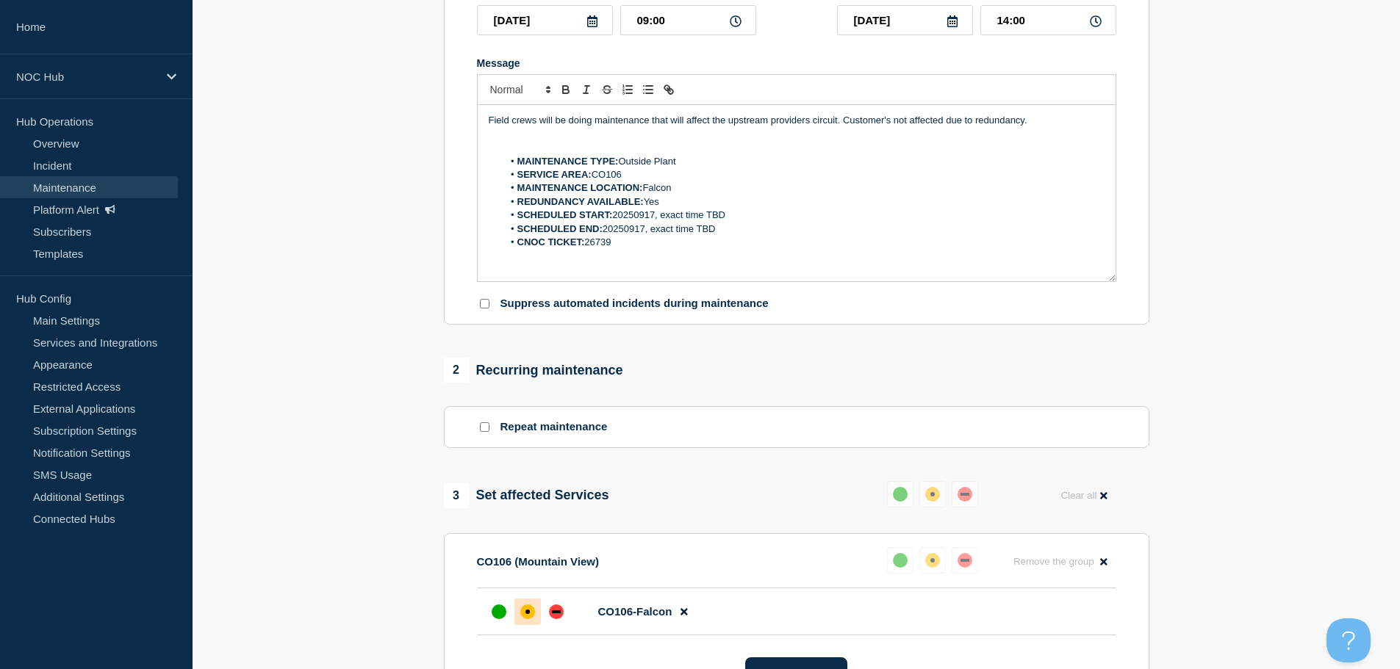
scroll to position [147, 0]
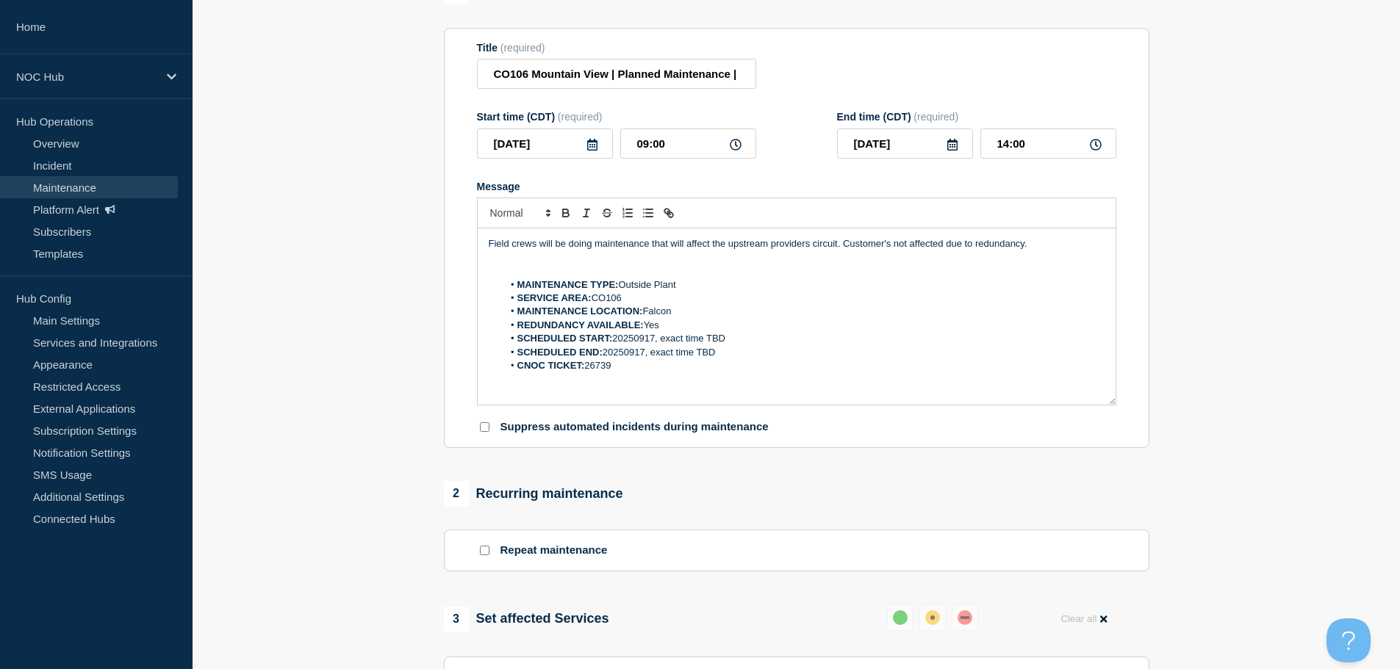
click at [885, 245] on p "Field crews will be doing maintenance that will affect the upstream providers c…" at bounding box center [797, 243] width 616 height 13
click at [886, 250] on p "Field crews will be doing maintenance that will affect the upstream providers c…" at bounding box center [797, 243] width 616 height 13
click at [889, 248] on p "Field crews will be doing maintenance that will affect the upstream providers c…" at bounding box center [797, 243] width 616 height 13
click at [1071, 258] on p "Message" at bounding box center [797, 257] width 616 height 13
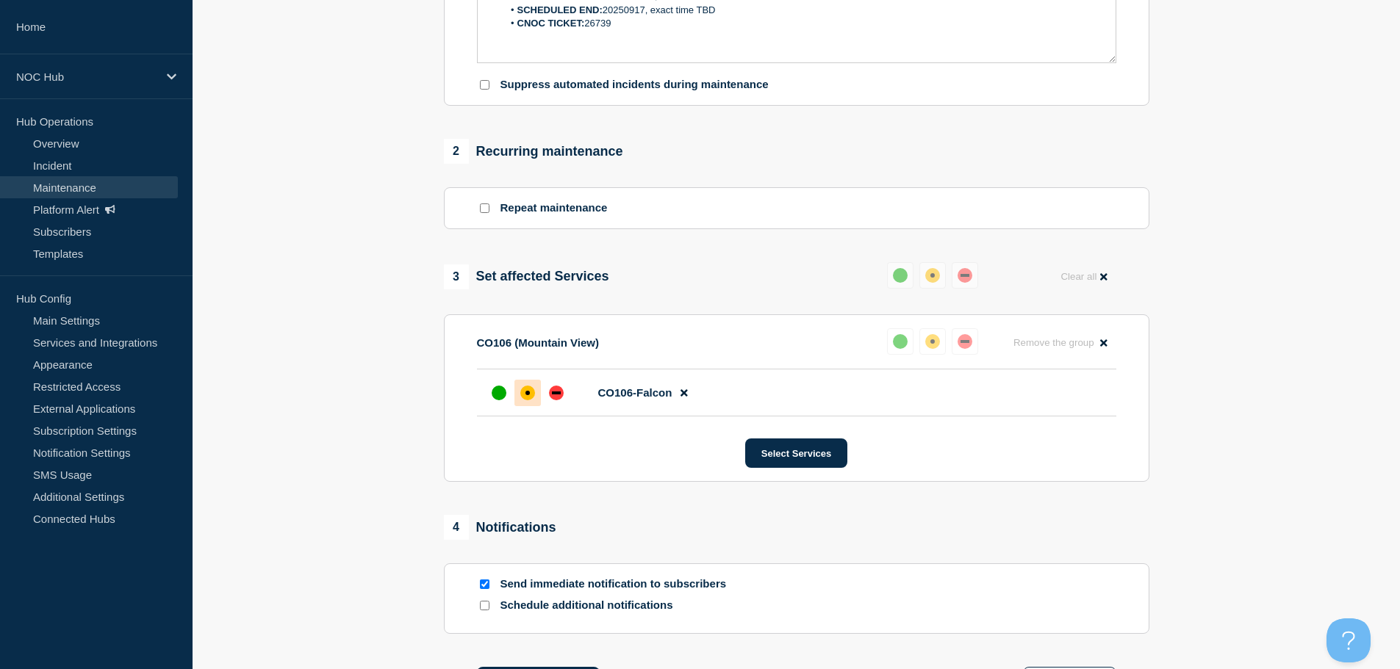
scroll to position [689, 0]
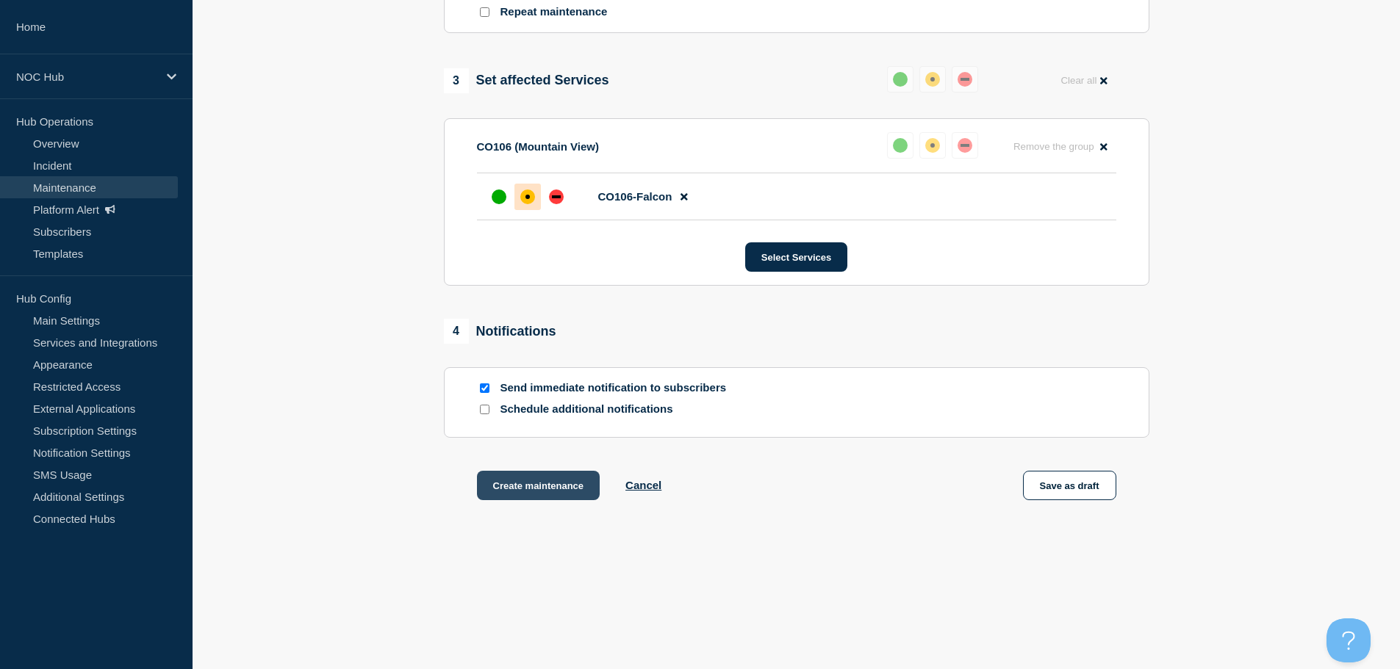
click at [526, 496] on button "Create maintenance" at bounding box center [538, 485] width 123 height 29
